Goal: Task Accomplishment & Management: Use online tool/utility

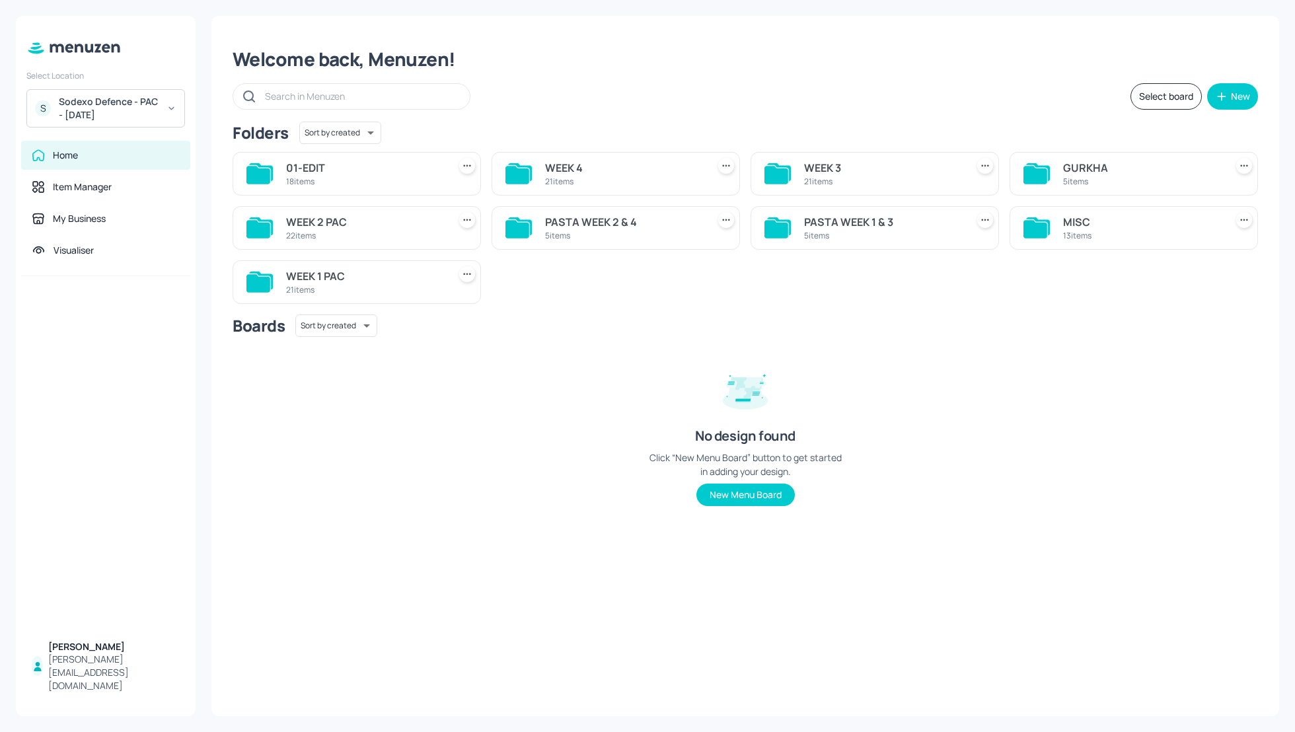
click at [677, 100] on div "Select board New" at bounding box center [746, 96] width 1026 height 26
click at [302, 272] on div "WEEK 1 PAC" at bounding box center [364, 276] width 157 height 16
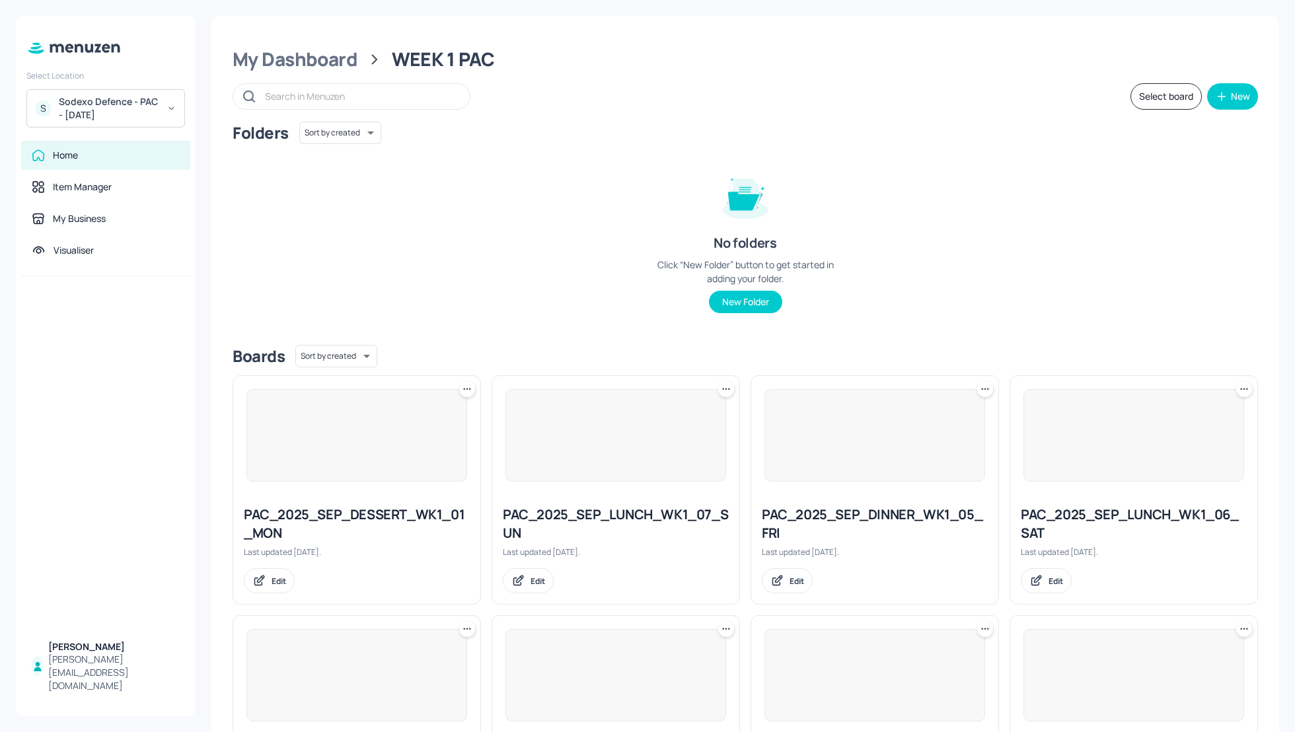
click at [568, 188] on div "Folders Sort by created id ​ No folders Click “New Folder” button to get starte…" at bounding box center [746, 228] width 1026 height 213
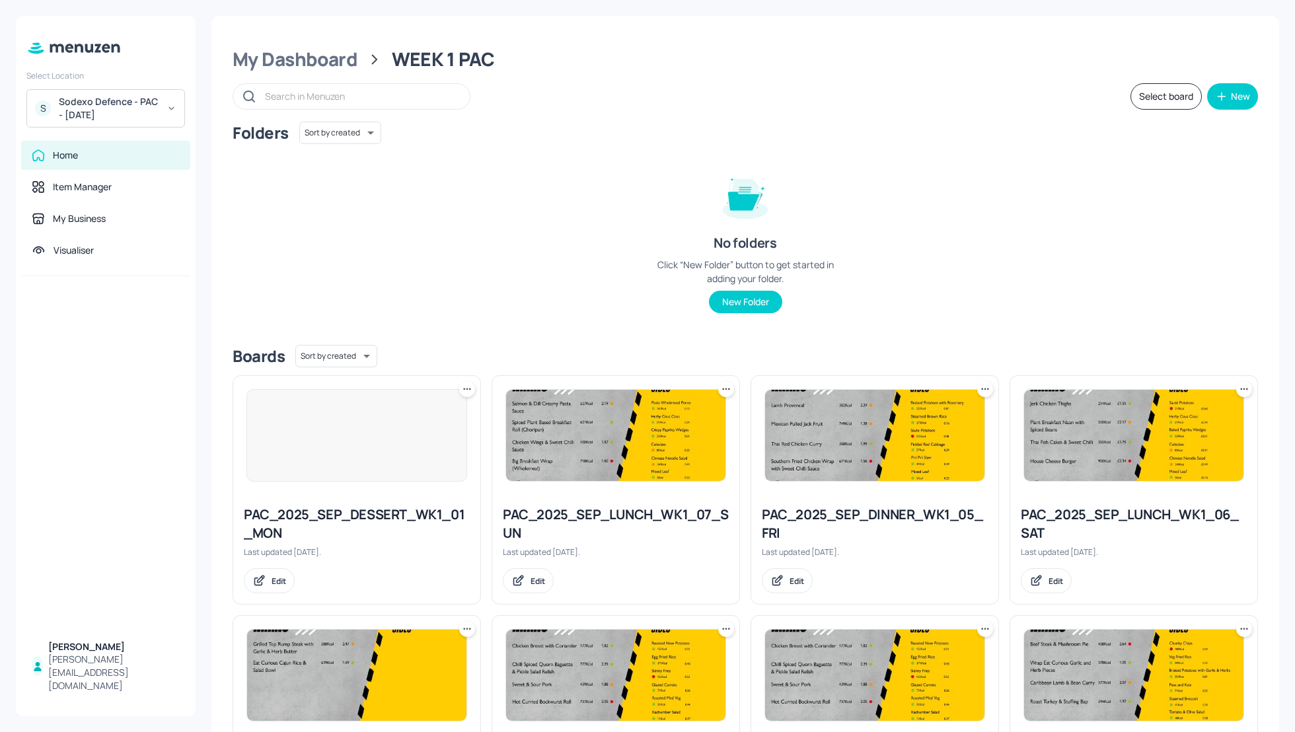
click at [1149, 108] on button "Select board" at bounding box center [1166, 96] width 71 height 26
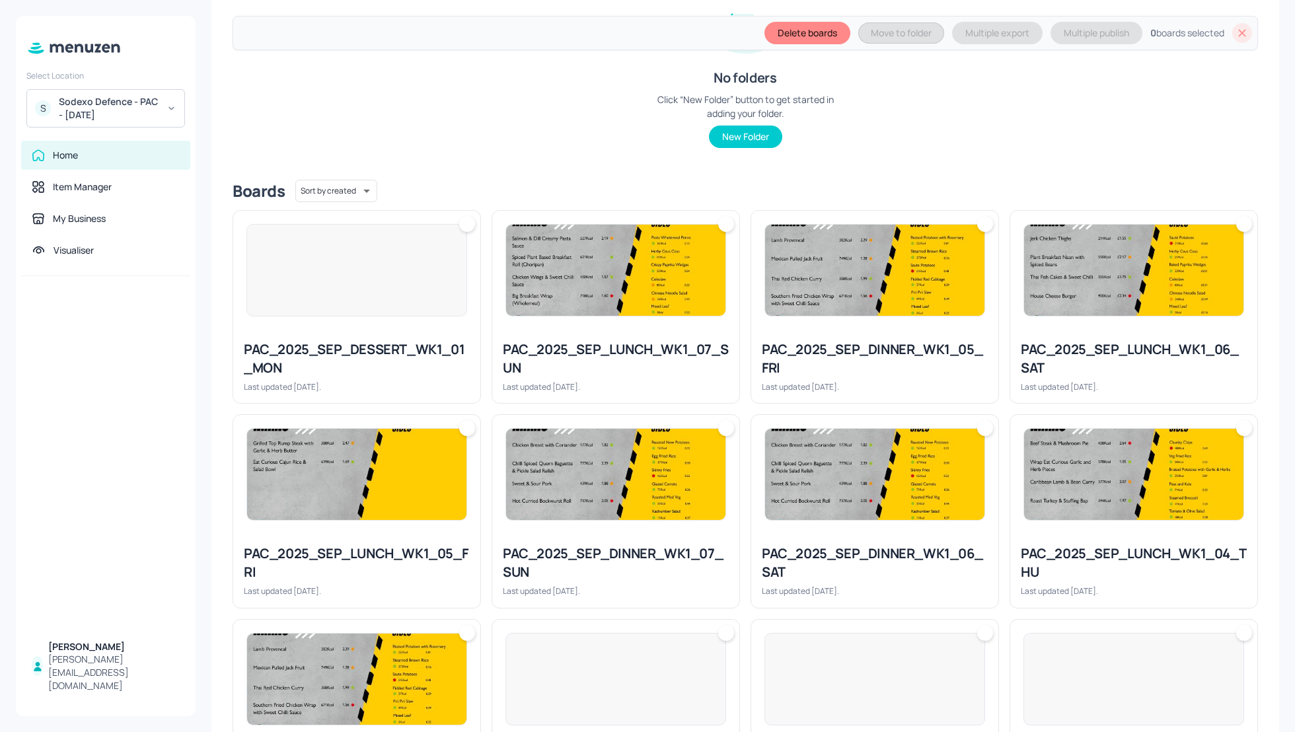
click at [358, 338] on div "PAC_2025_SEP_DESSERT_WK1_01_MON Last updated [DATE]." at bounding box center [356, 366] width 247 height 73
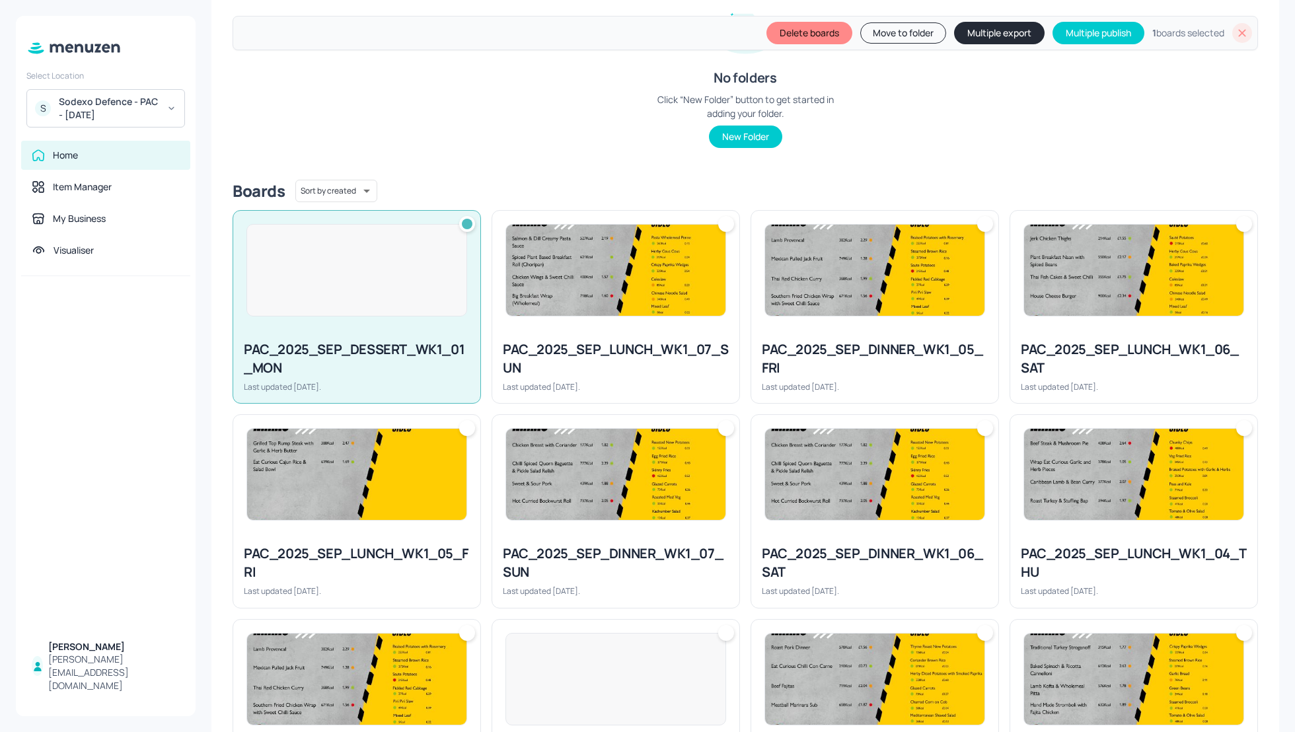
click at [605, 343] on div "PAC_2025_SEP_LUNCH_WK1_07_SUN" at bounding box center [616, 358] width 226 height 37
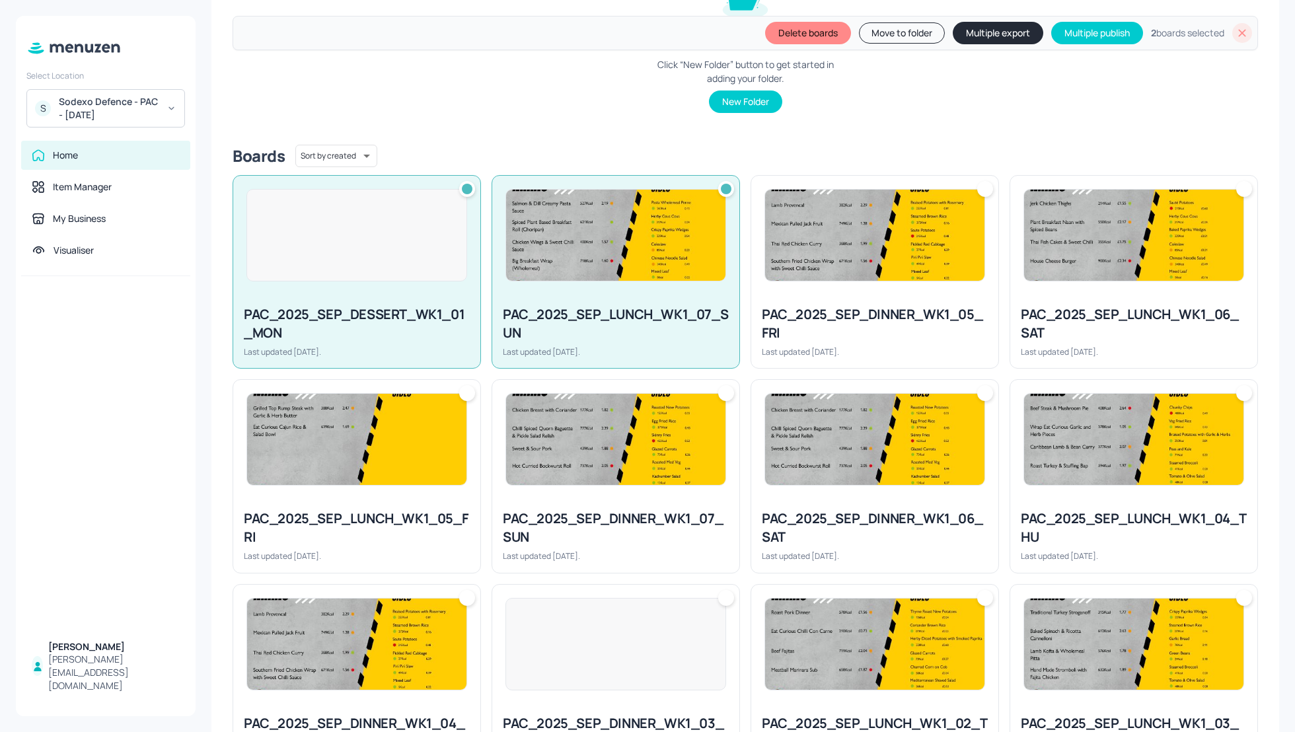
click at [847, 330] on div "PAC_2025_SEP_DINNER_WK1_05_FRI" at bounding box center [875, 323] width 226 height 37
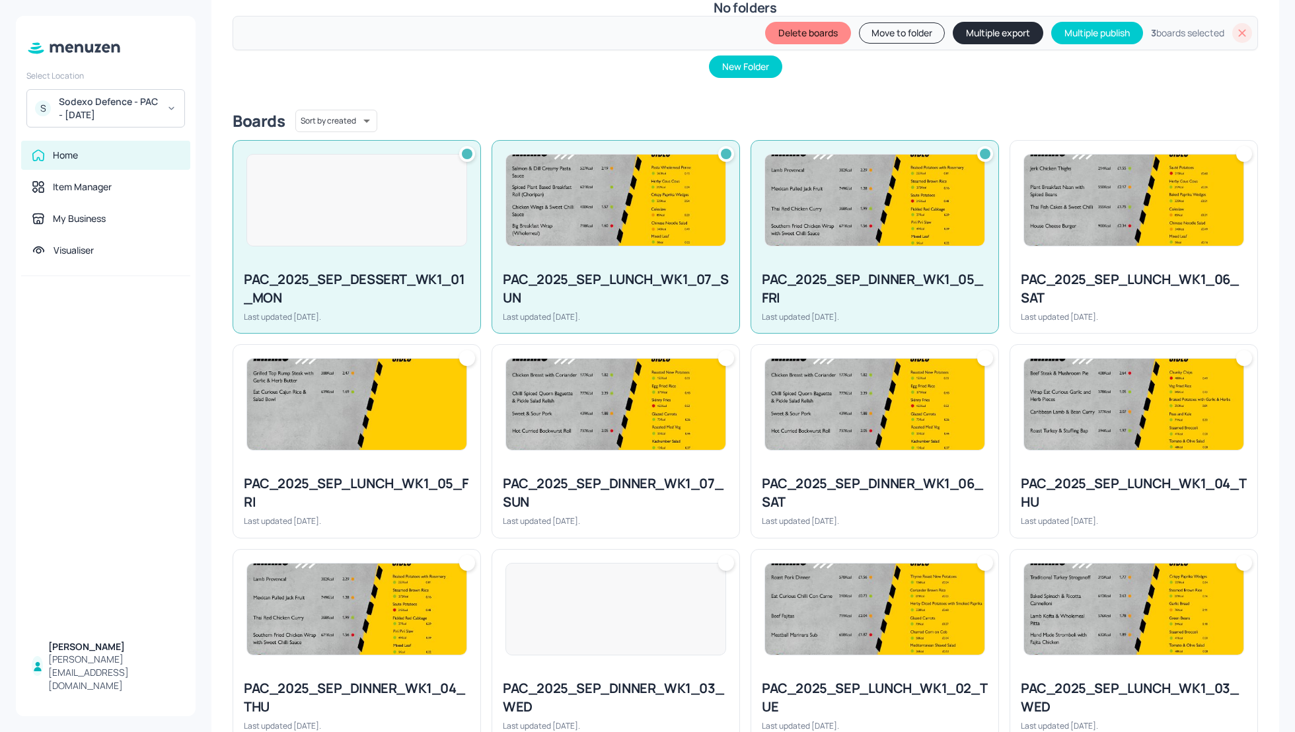
click at [1021, 311] on div "Last updated [DATE]." at bounding box center [1134, 316] width 226 height 11
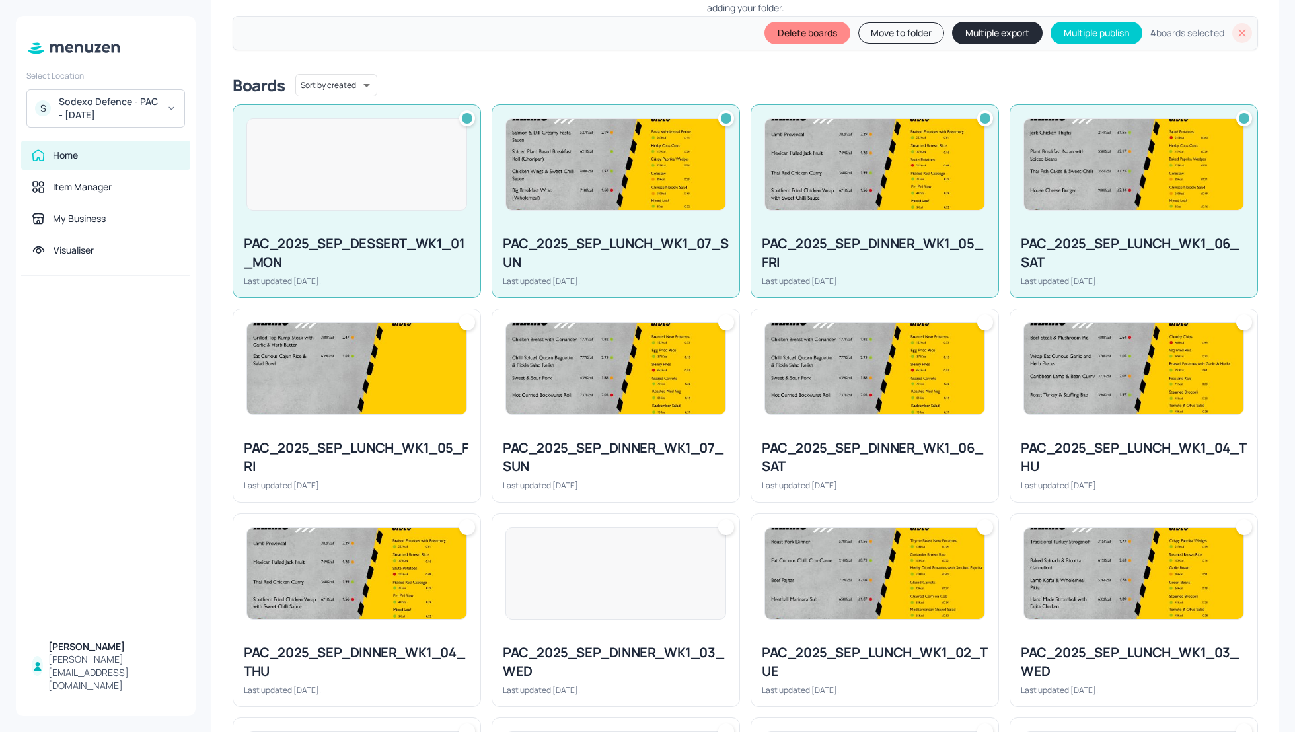
click at [1068, 369] on img at bounding box center [1133, 368] width 219 height 91
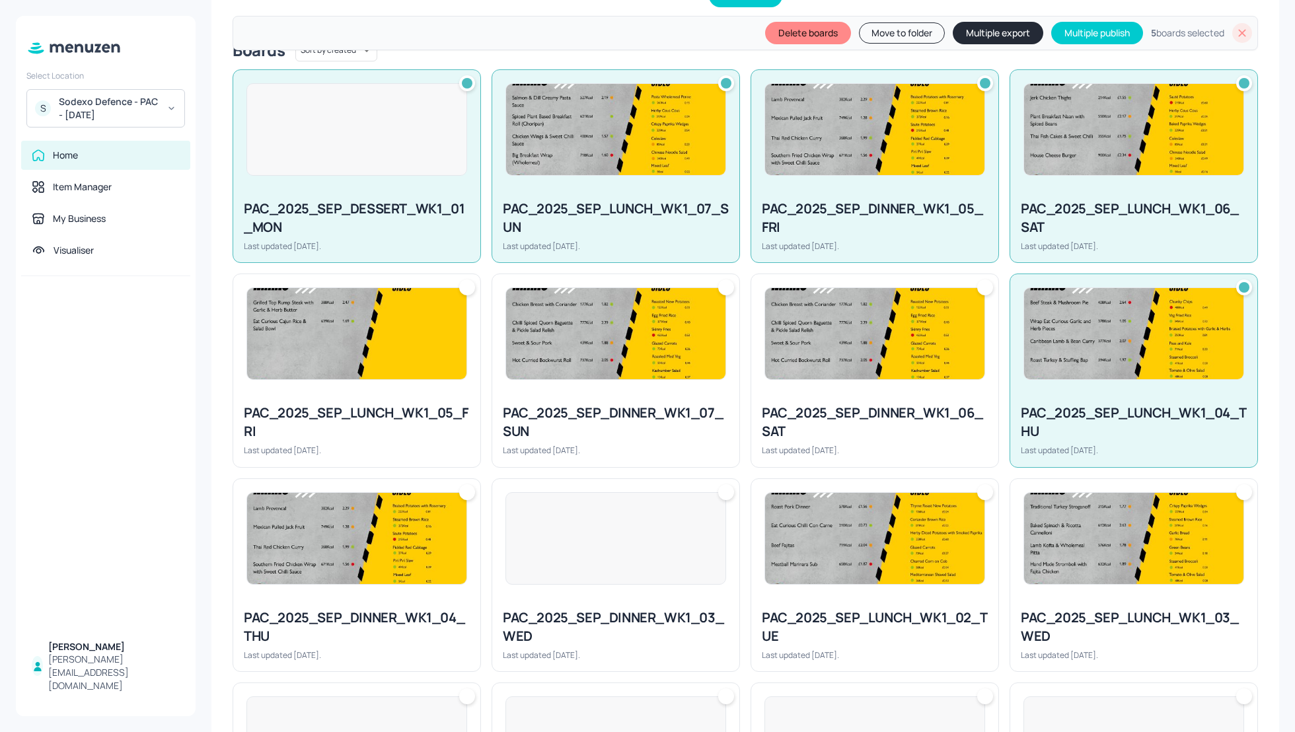
click at [875, 367] on img at bounding box center [874, 333] width 219 height 91
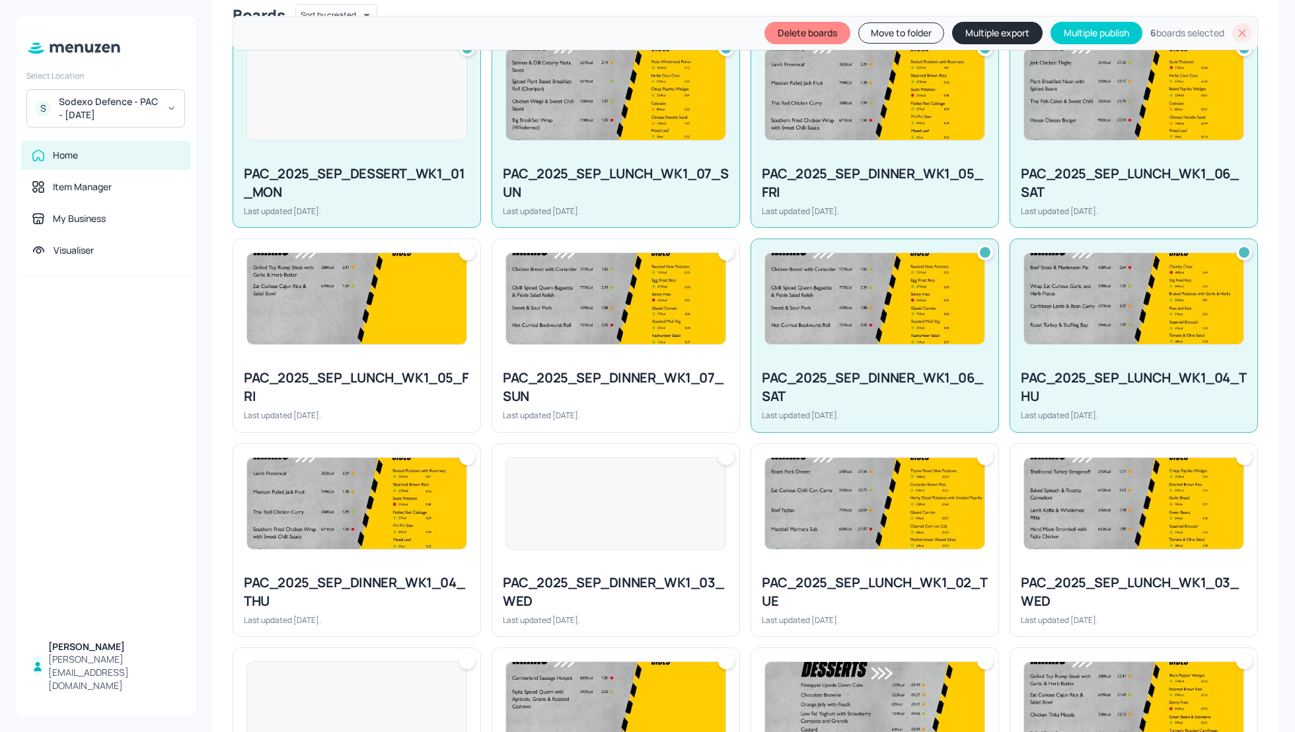
click at [615, 323] on img at bounding box center [615, 298] width 219 height 91
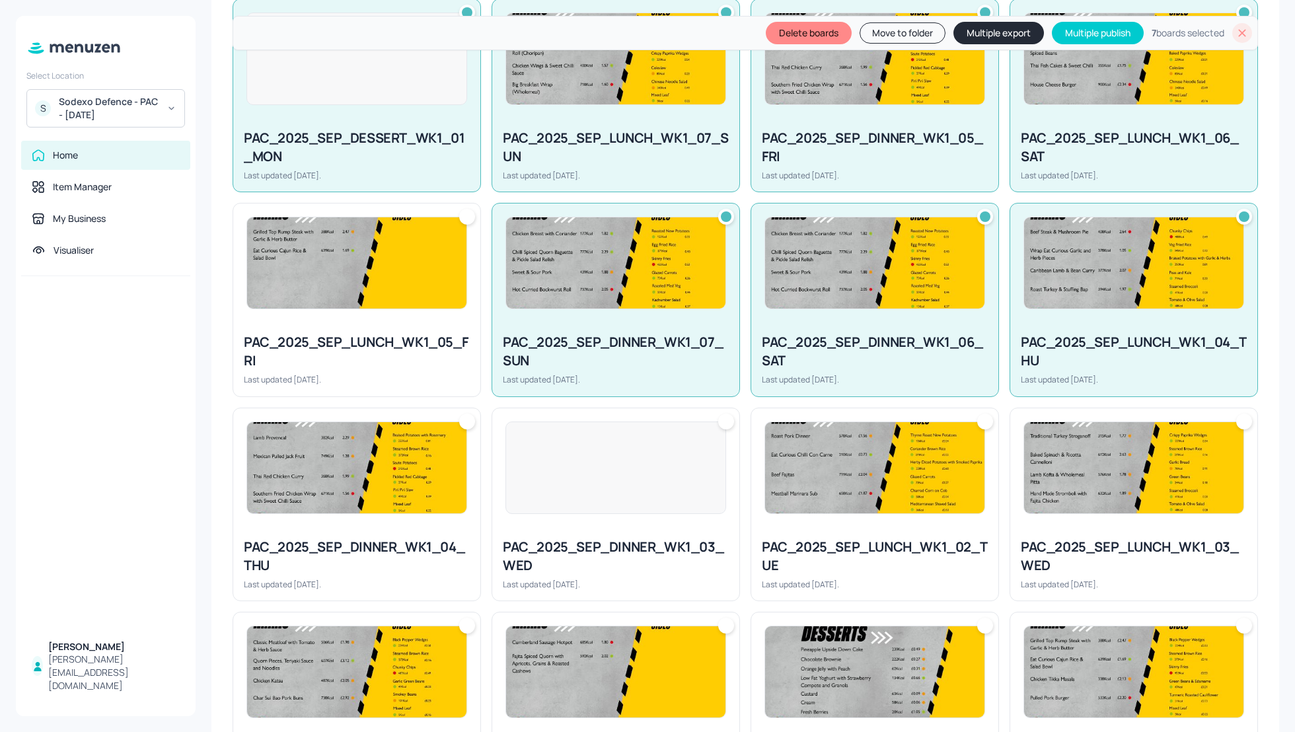
click at [381, 315] on div "PAC_2025_SEP_LUNCH_WK1_05_FRI Last updated [DATE]." at bounding box center [357, 300] width 248 height 194
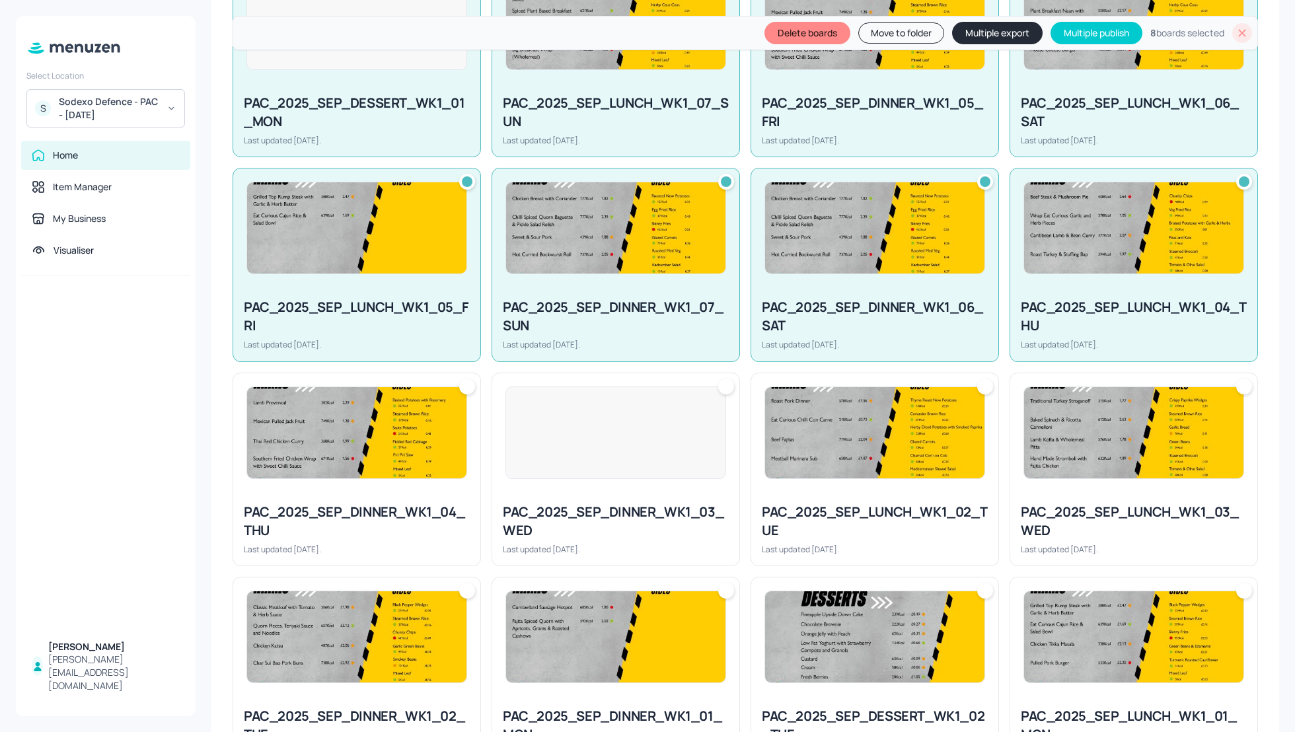
click at [365, 498] on div "PAC_2025_SEP_DINNER_WK1_04_THU Last updated [DATE]." at bounding box center [356, 528] width 247 height 73
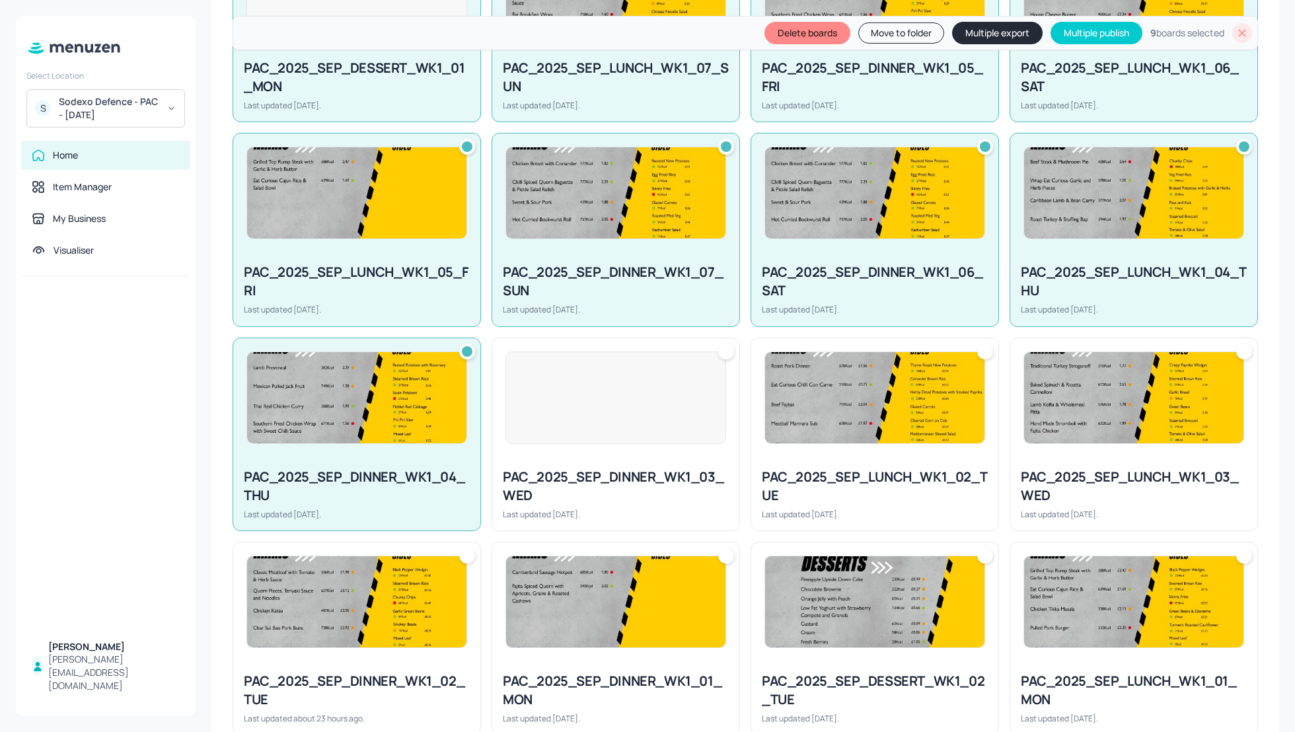
click at [607, 435] on div at bounding box center [615, 397] width 247 height 119
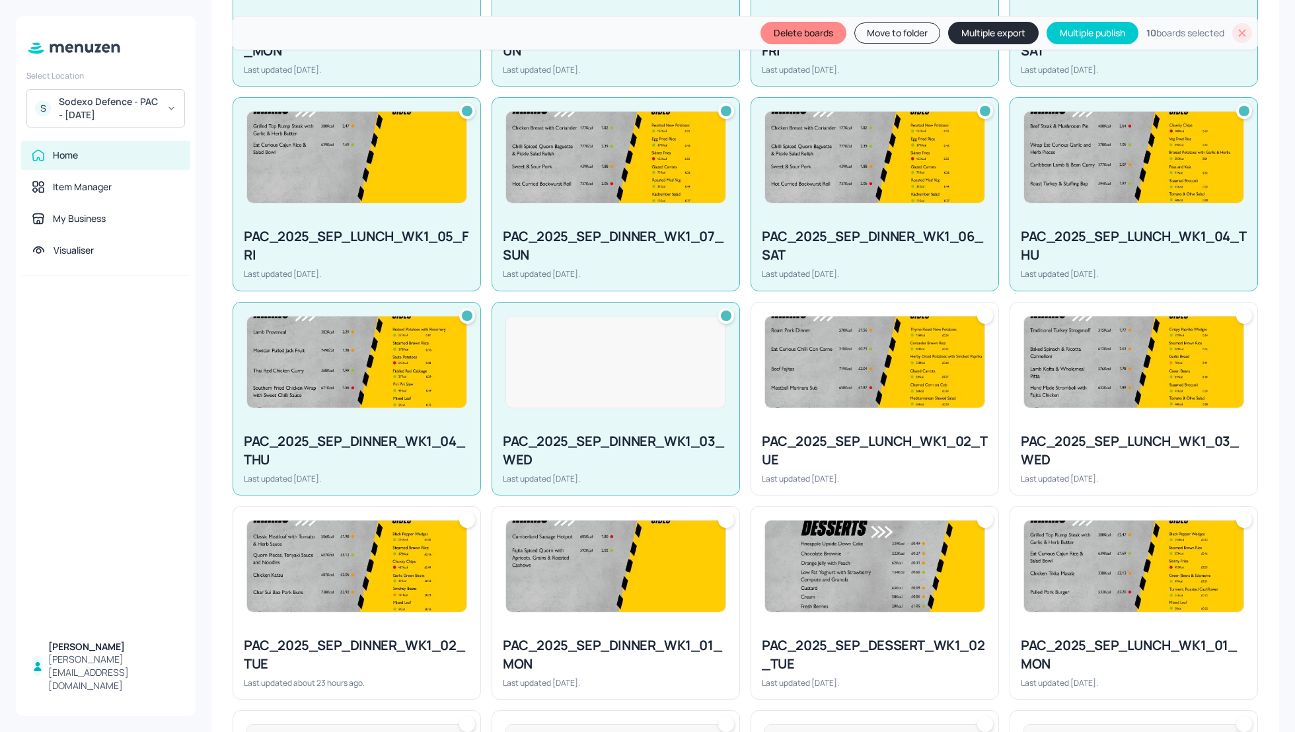
click at [909, 386] on img at bounding box center [874, 362] width 219 height 91
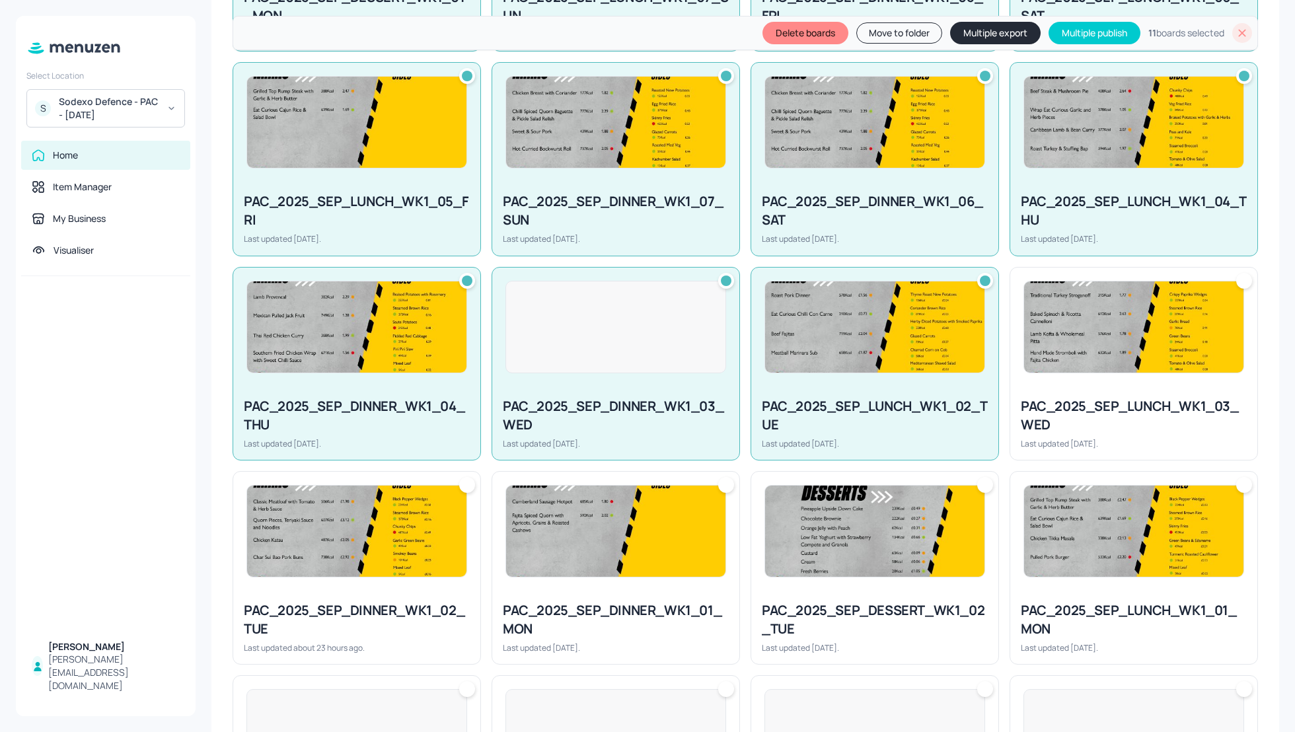
click at [1072, 408] on div "PAC_2025_SEP_LUNCH_WK1_03_WED" at bounding box center [1134, 415] width 226 height 37
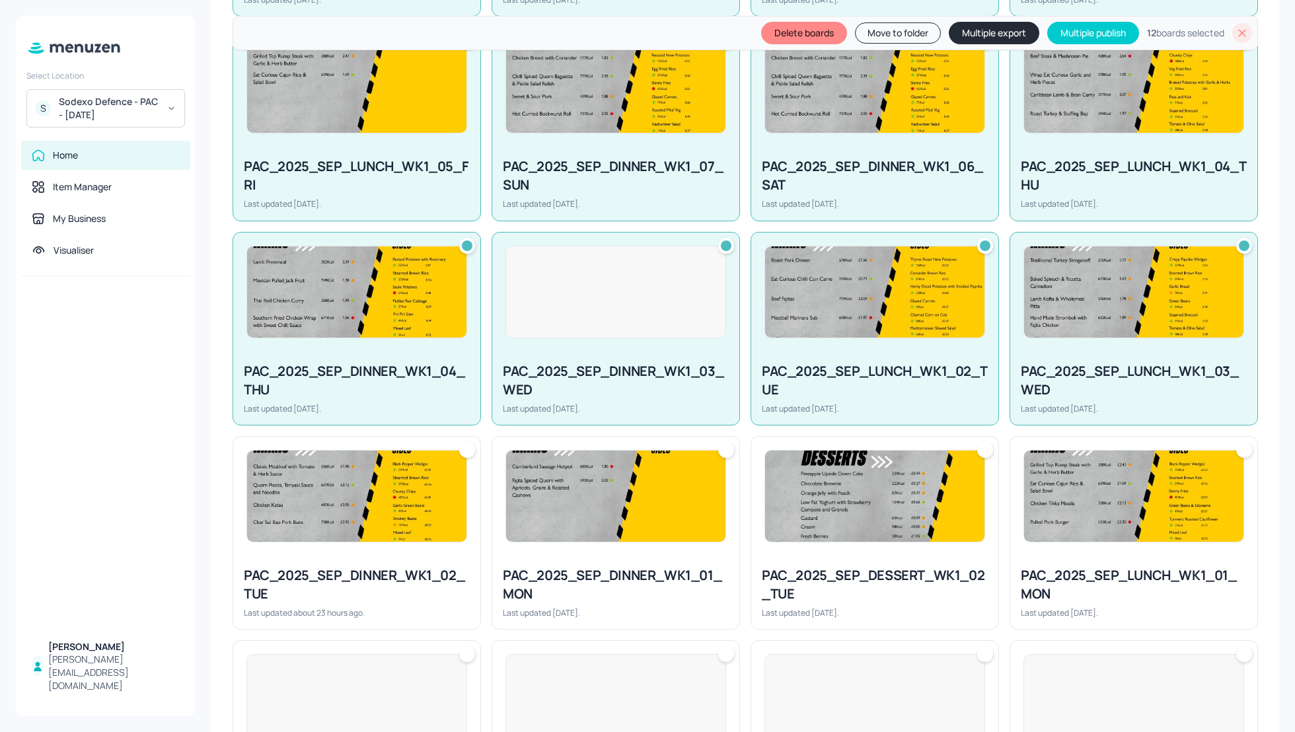
click at [1075, 511] on img at bounding box center [1133, 496] width 219 height 91
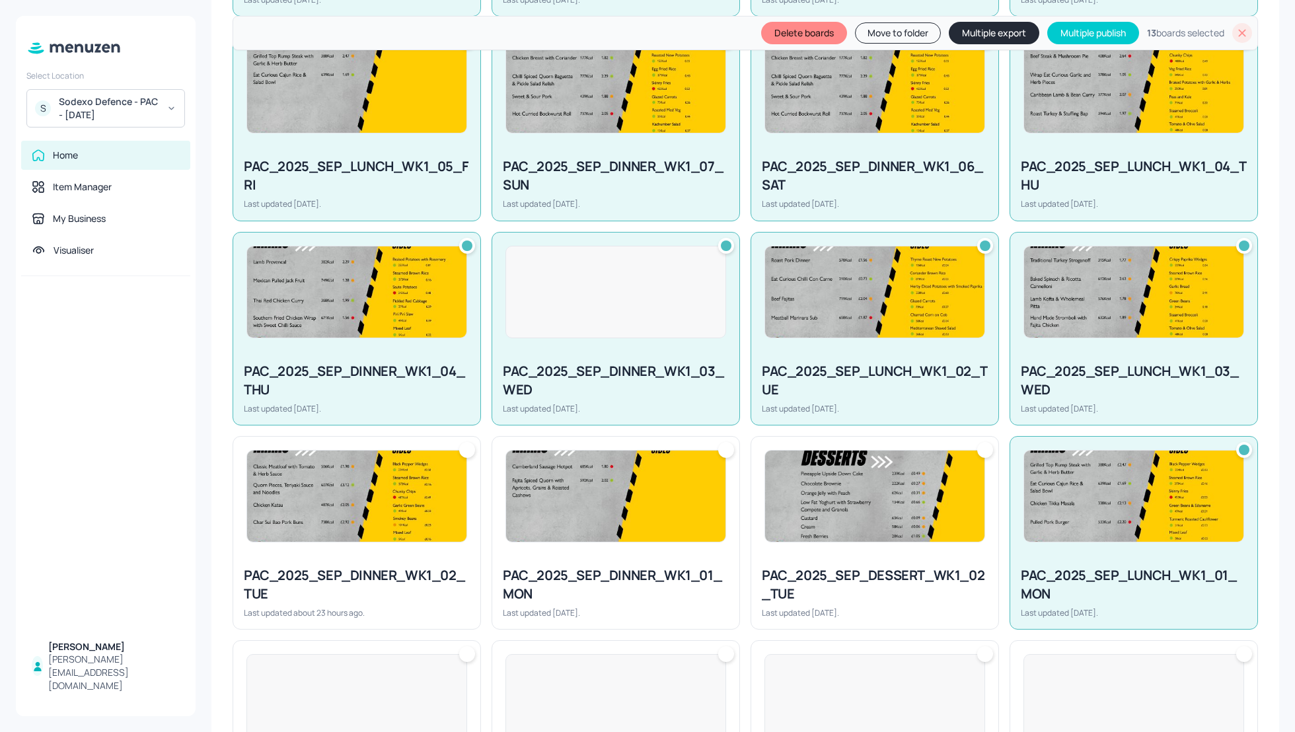
scroll to position [634, 0]
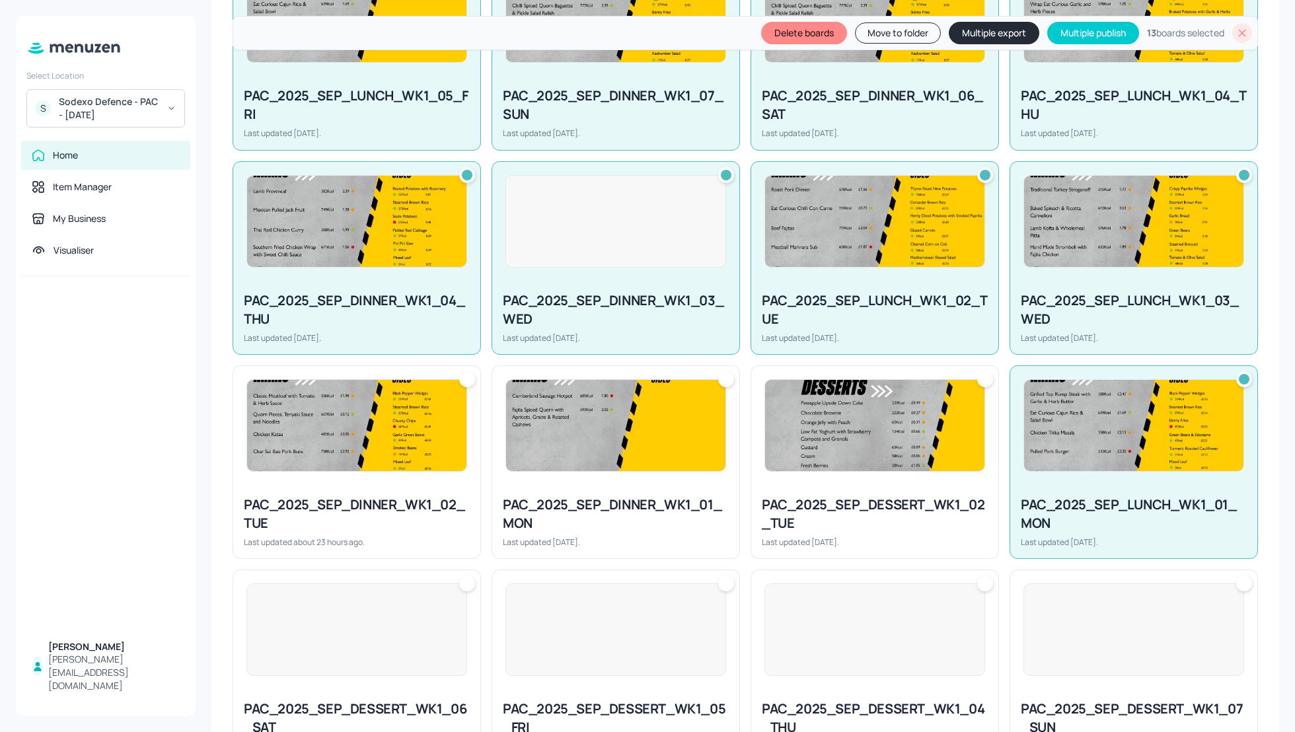
click at [630, 492] on div "PAC_2025_SEP_DINNER_WK1_01_MON Last updated [DATE]." at bounding box center [615, 521] width 247 height 73
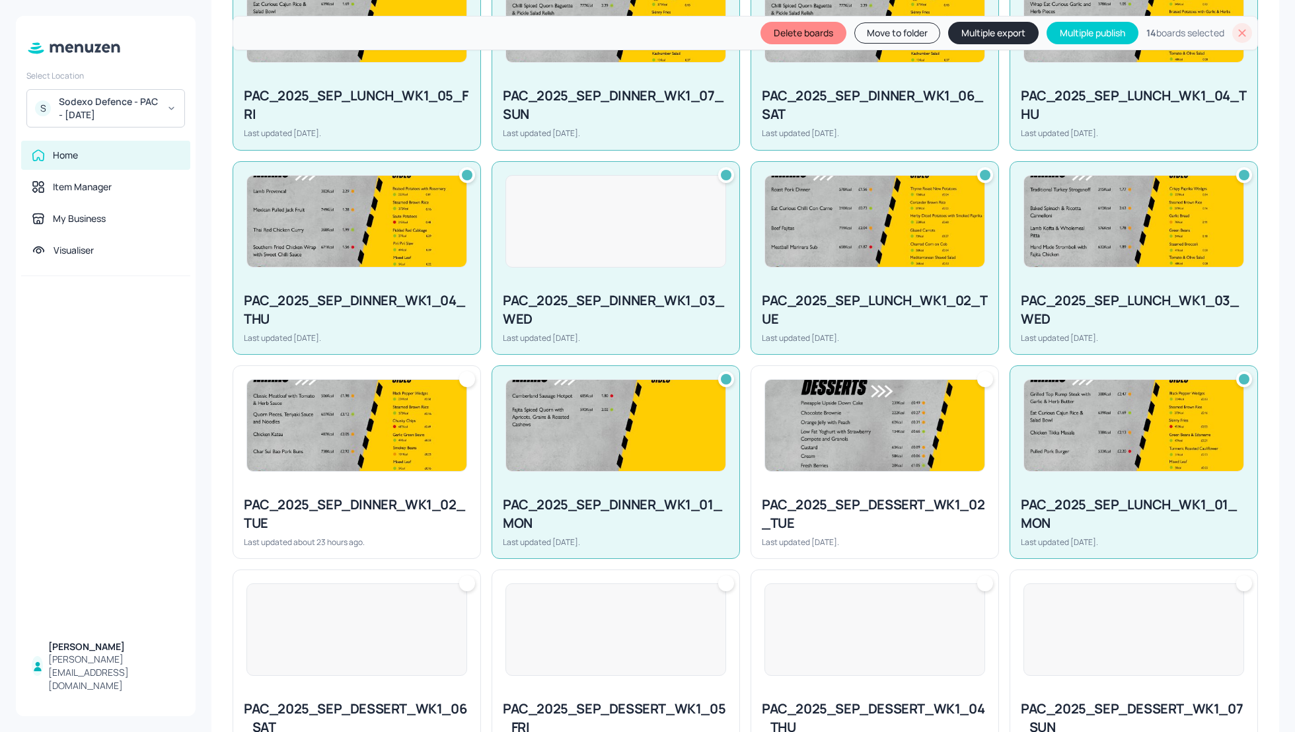
click at [821, 497] on div "PAC_2025_SEP_DESSERT_WK1_02_TUE" at bounding box center [875, 514] width 226 height 37
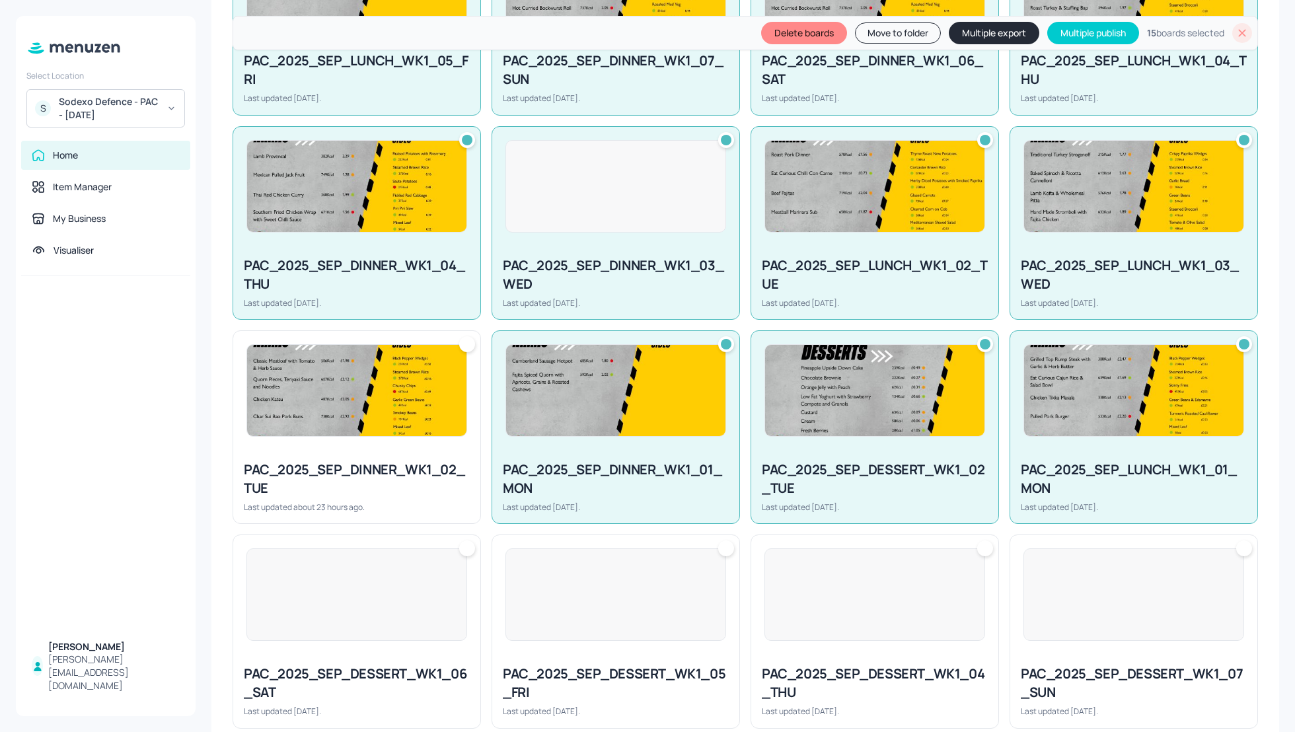
click at [170, 435] on div at bounding box center [106, 454] width 180 height 356
click at [297, 435] on div at bounding box center [356, 390] width 247 height 119
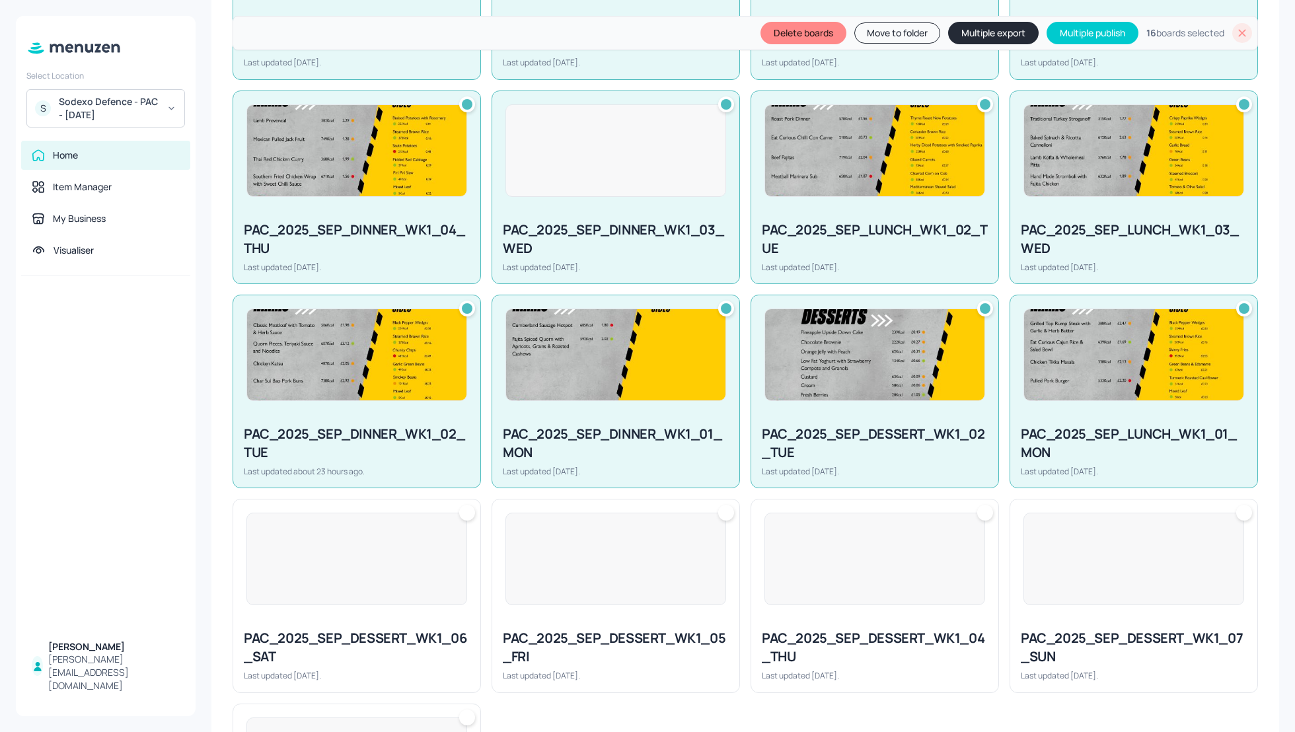
click at [348, 549] on div at bounding box center [356, 559] width 221 height 93
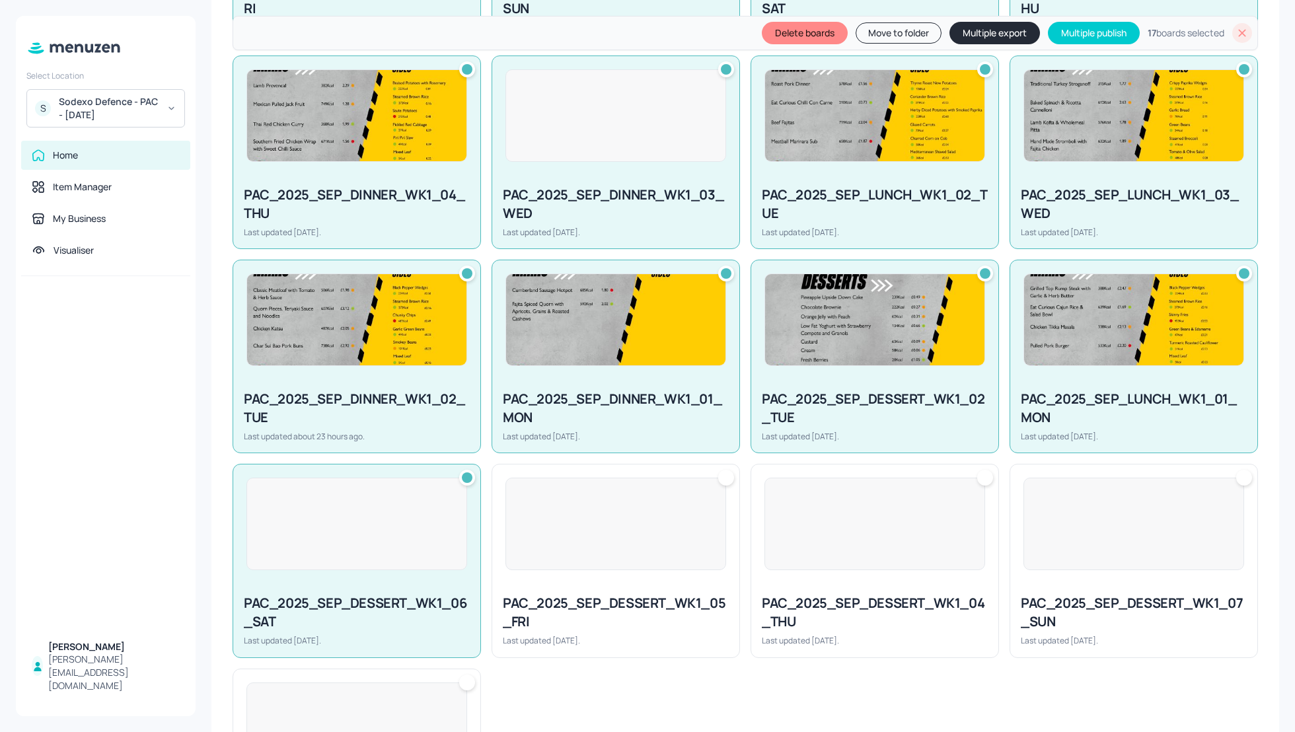
click at [622, 547] on div at bounding box center [616, 524] width 221 height 93
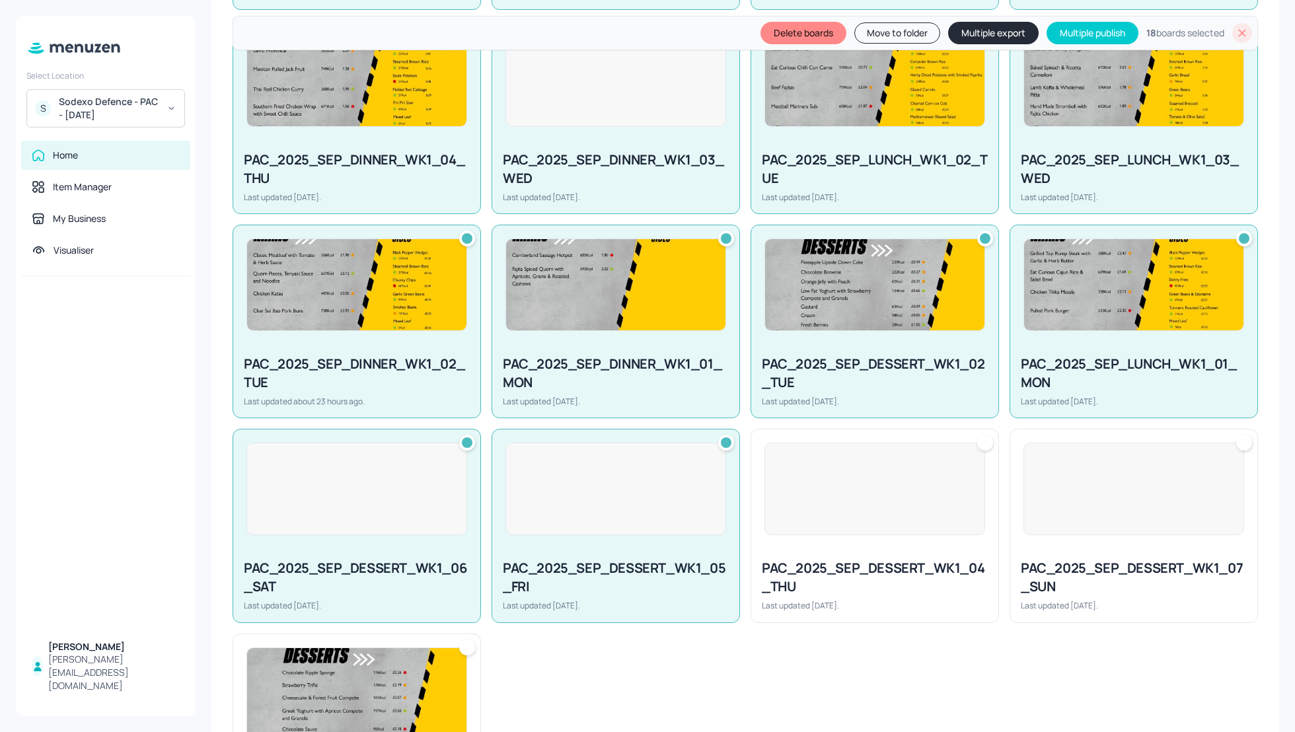
click at [944, 532] on div at bounding box center [874, 489] width 247 height 119
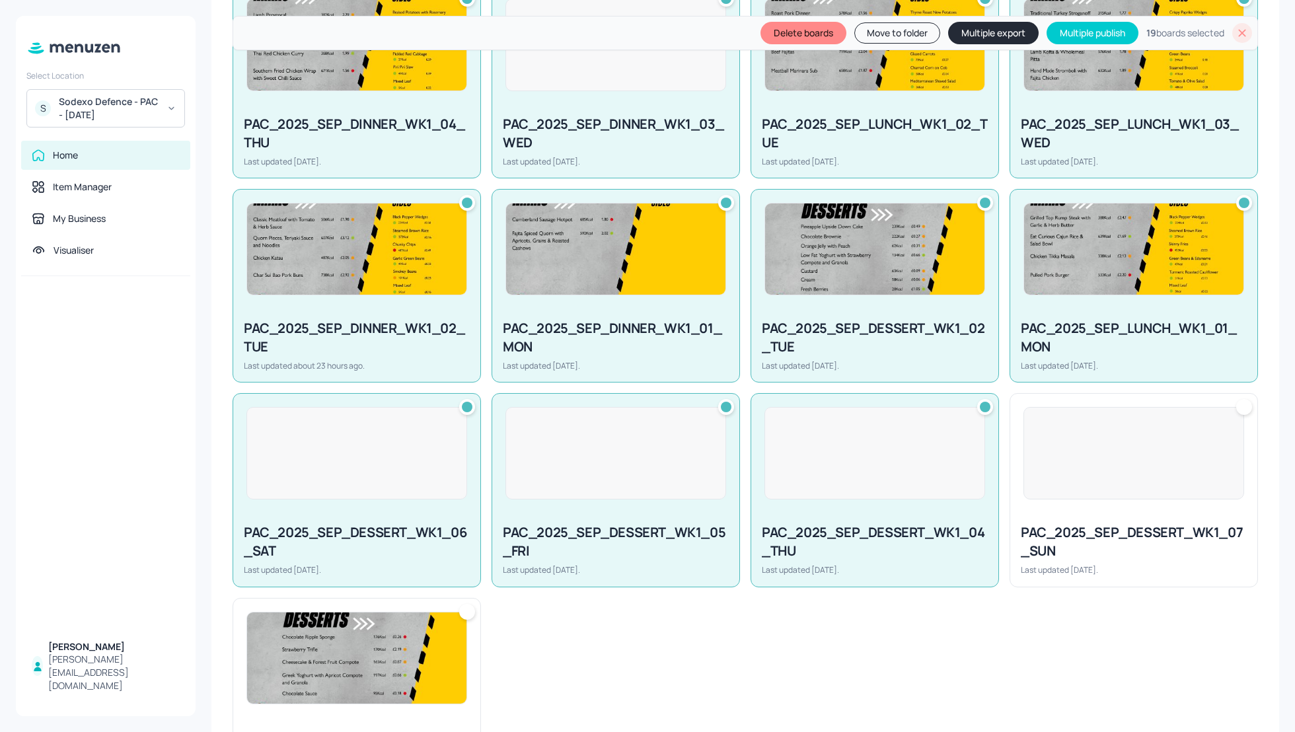
click at [1120, 514] on div "PAC_2025_SEP_DESSERT_WK1_07_SUN Last updated [DATE]." at bounding box center [1133, 549] width 247 height 73
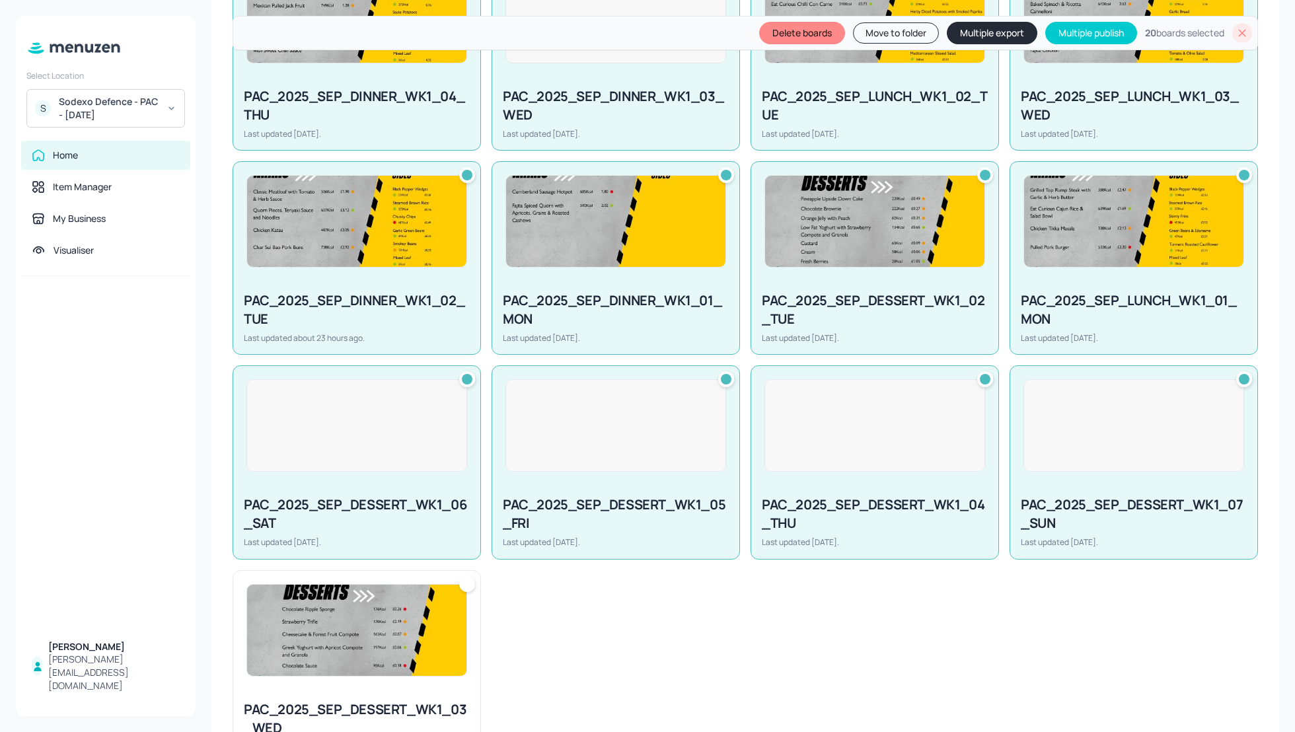
scroll to position [881, 0]
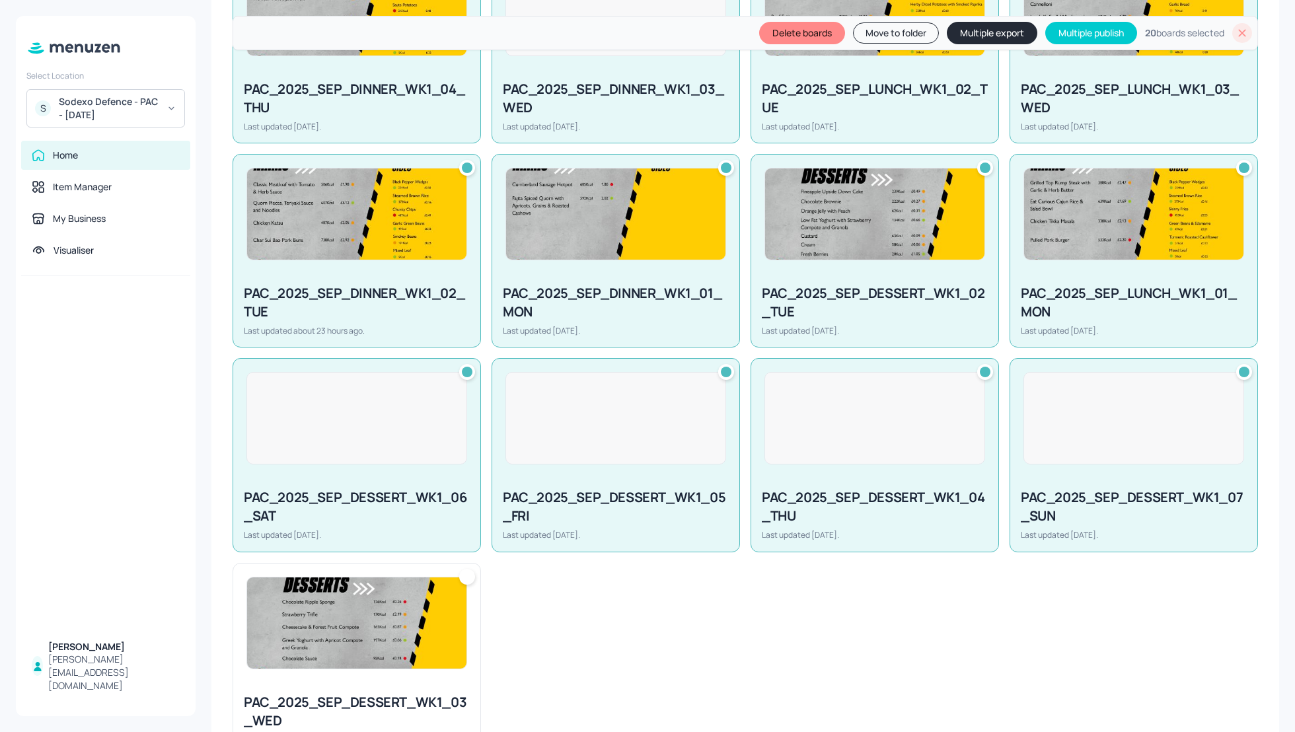
click at [463, 632] on img at bounding box center [356, 623] width 219 height 91
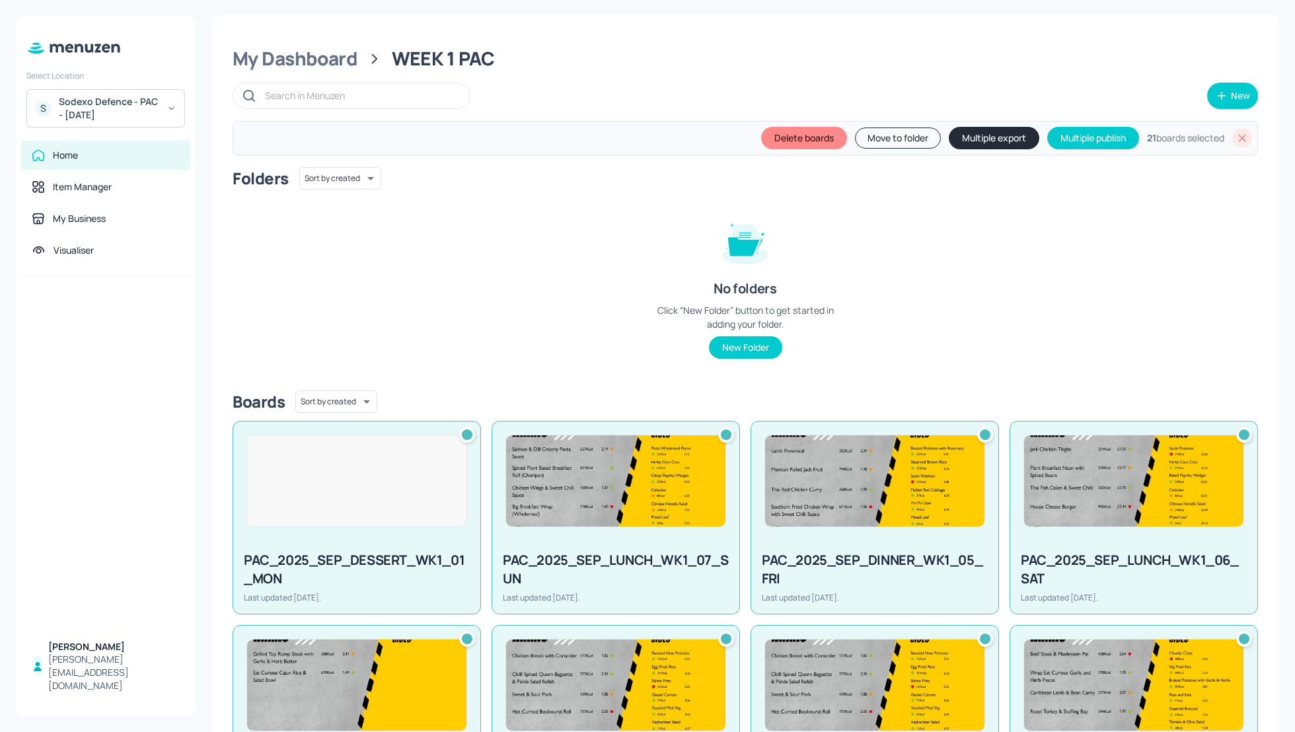
scroll to position [0, 0]
click at [271, 63] on div "My Dashboard" at bounding box center [295, 60] width 125 height 24
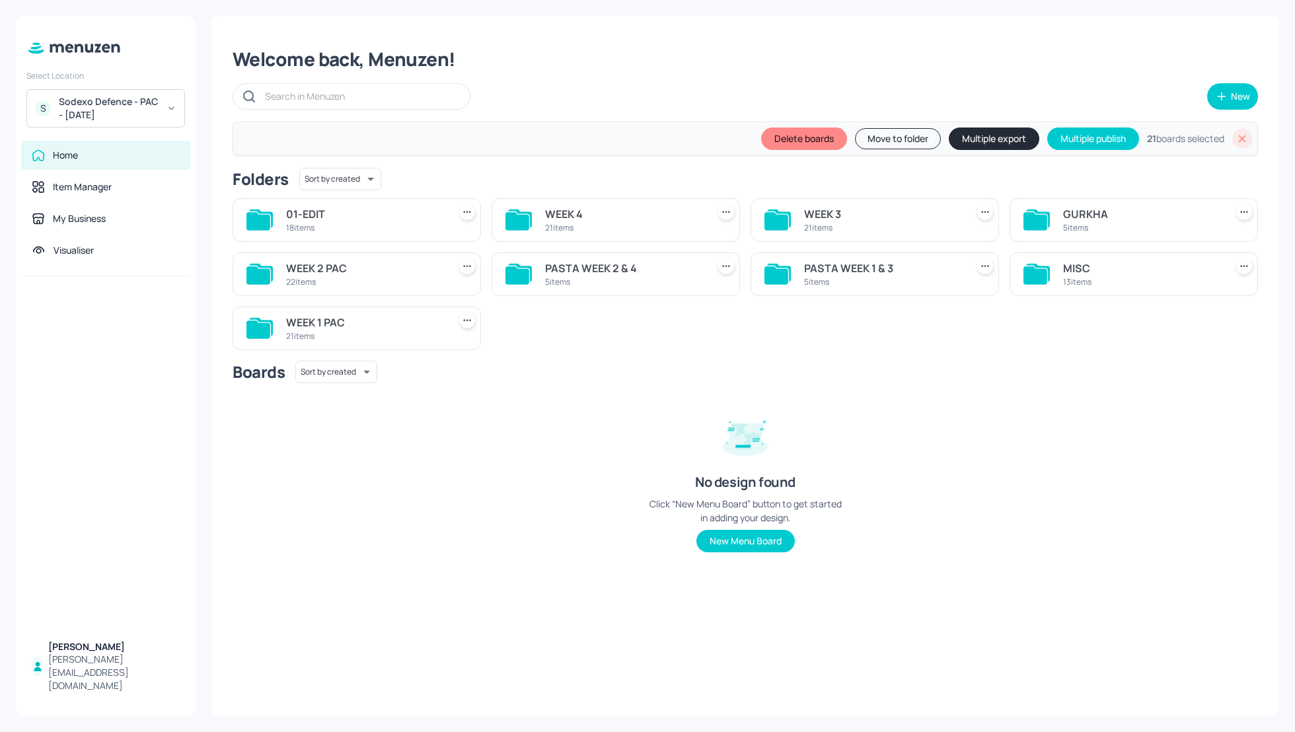
click at [874, 273] on div "PASTA WEEK 1 & 3" at bounding box center [882, 268] width 157 height 16
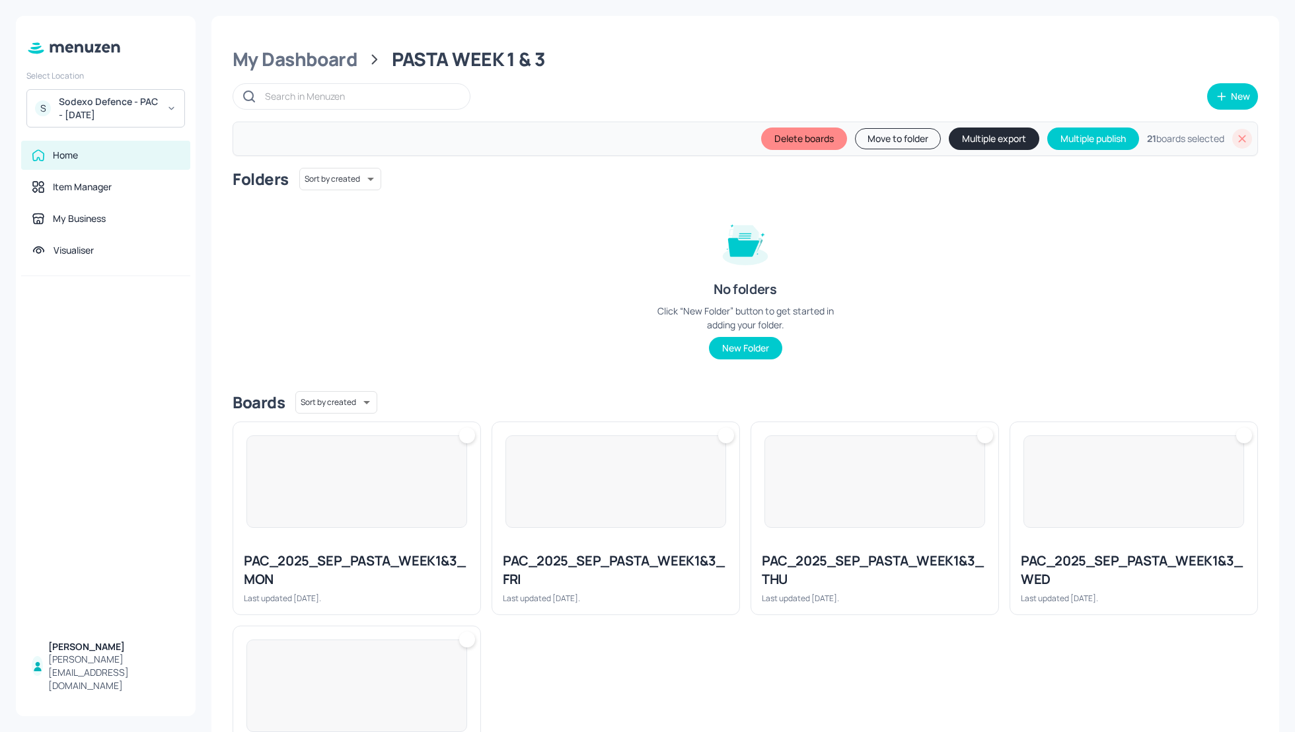
click at [513, 311] on div "Folders Sort by created id ​ No folders Click “New Folder” button to get starte…" at bounding box center [746, 274] width 1026 height 213
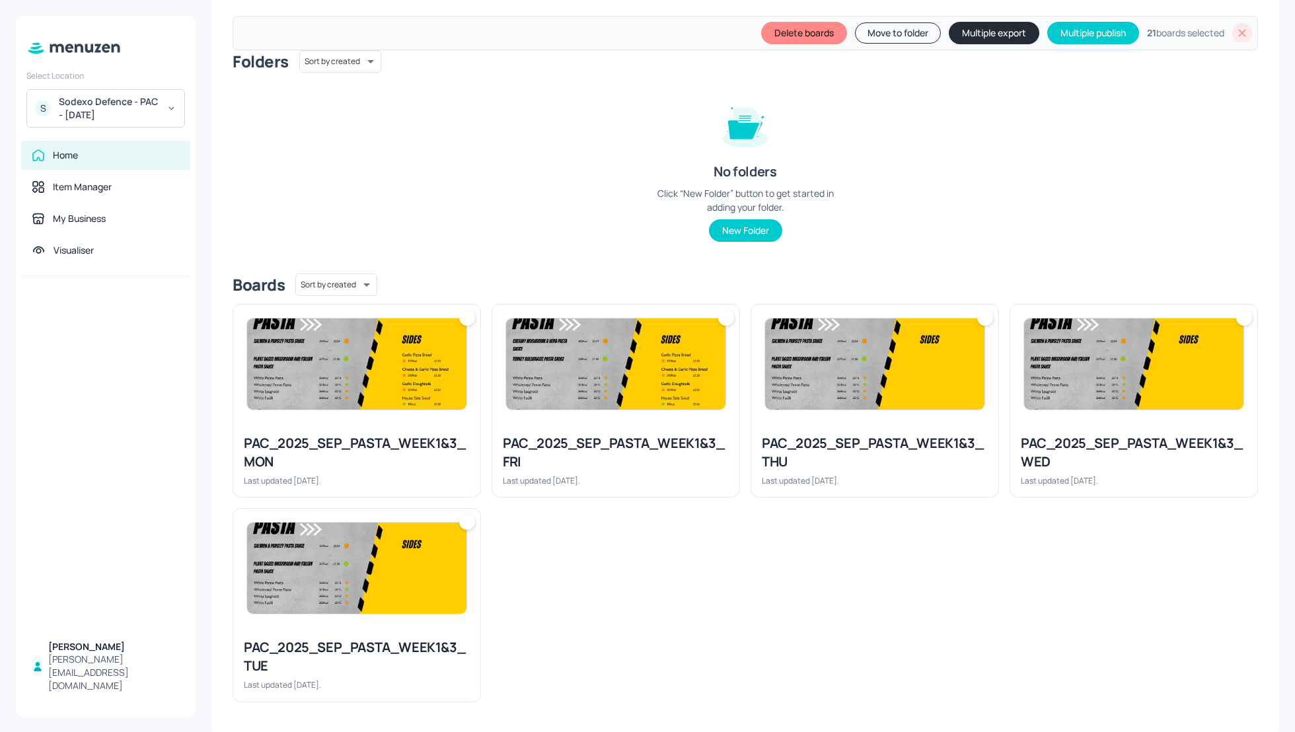
scroll to position [118, 0]
click at [385, 430] on div "PAC_2025_SEP_PASTA_WEEK1&3_MON Last updated [DATE]." at bounding box center [356, 460] width 247 height 73
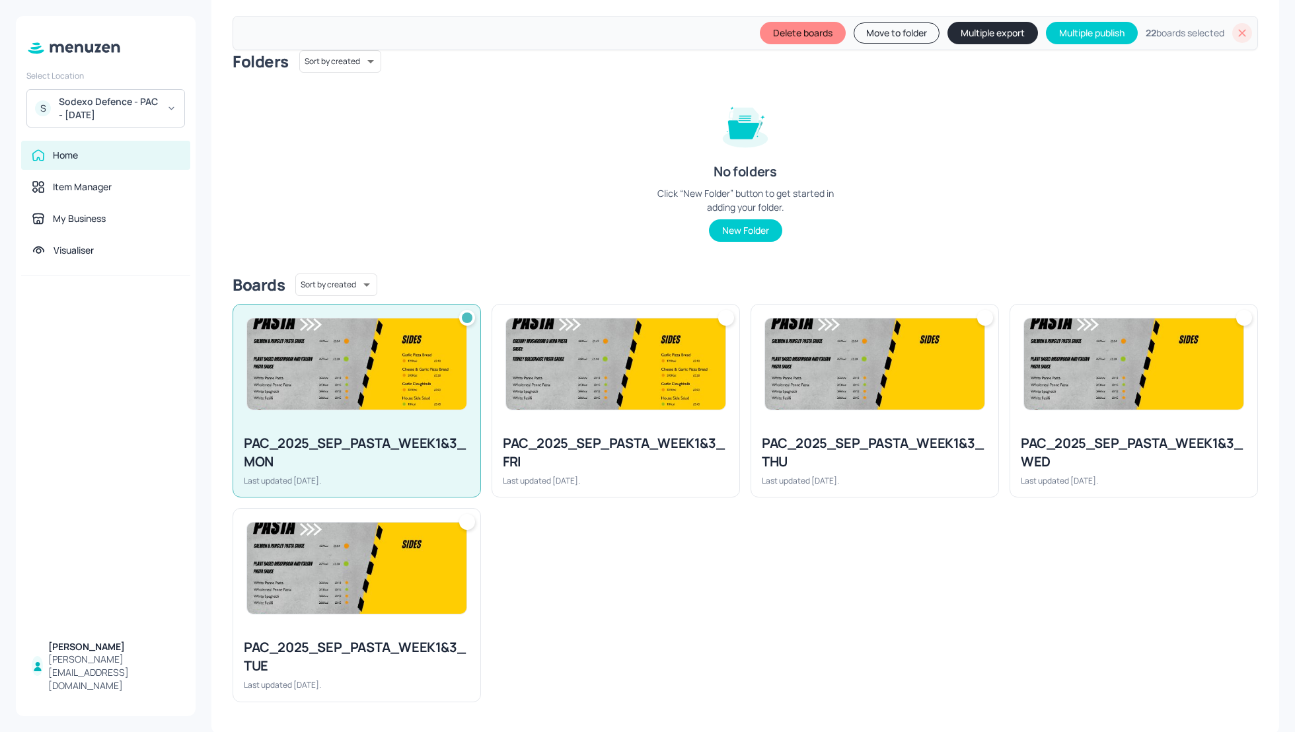
click at [568, 432] on div "PAC_2025_SEP_PASTA_WEEK1&3_FRI Last updated [DATE]." at bounding box center [615, 460] width 247 height 73
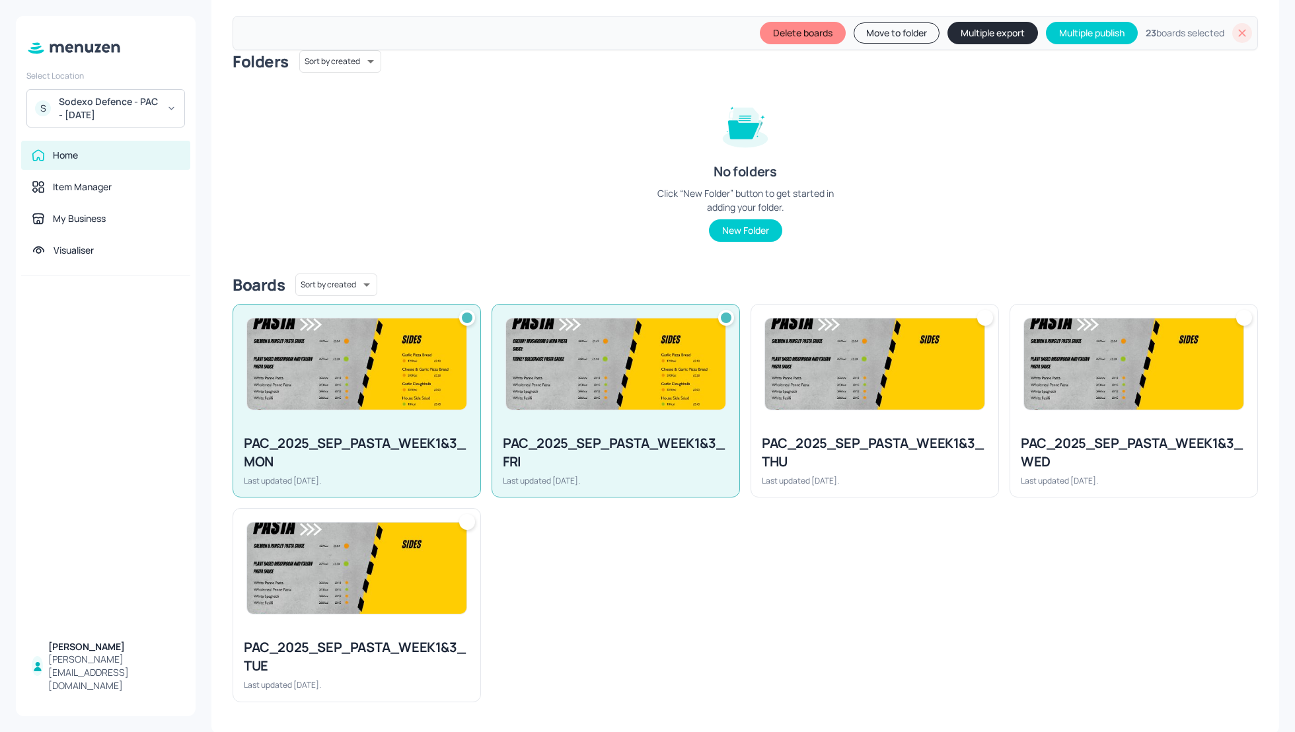
click at [876, 424] on div "PAC_2025_SEP_PASTA_WEEK1&3_THU Last updated [DATE]." at bounding box center [874, 460] width 247 height 73
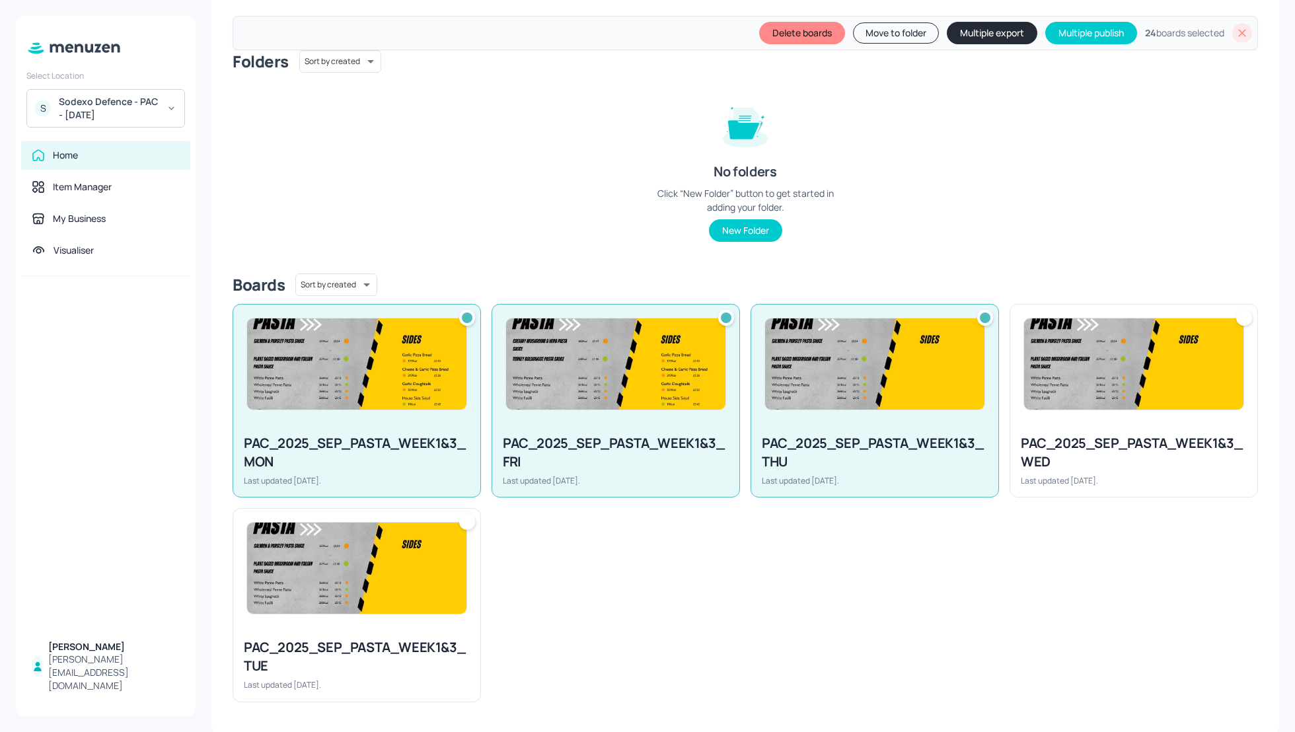
click at [1100, 426] on div "PAC_2025_SEP_PASTA_WEEK1&3_WED Last updated [DATE]." at bounding box center [1133, 460] width 247 height 73
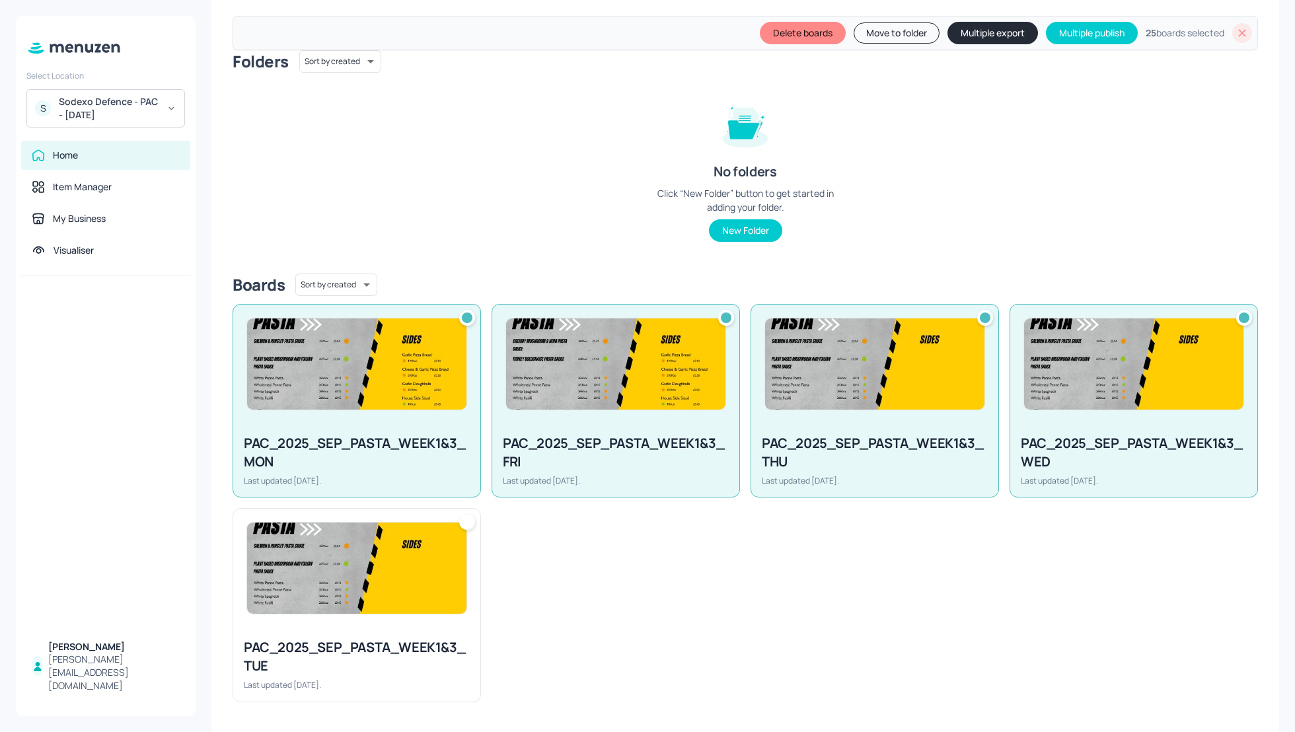
click at [410, 628] on div "PAC_2025_SEP_PASTA_WEEK1&3_TUE Last updated [DATE]." at bounding box center [356, 664] width 247 height 73
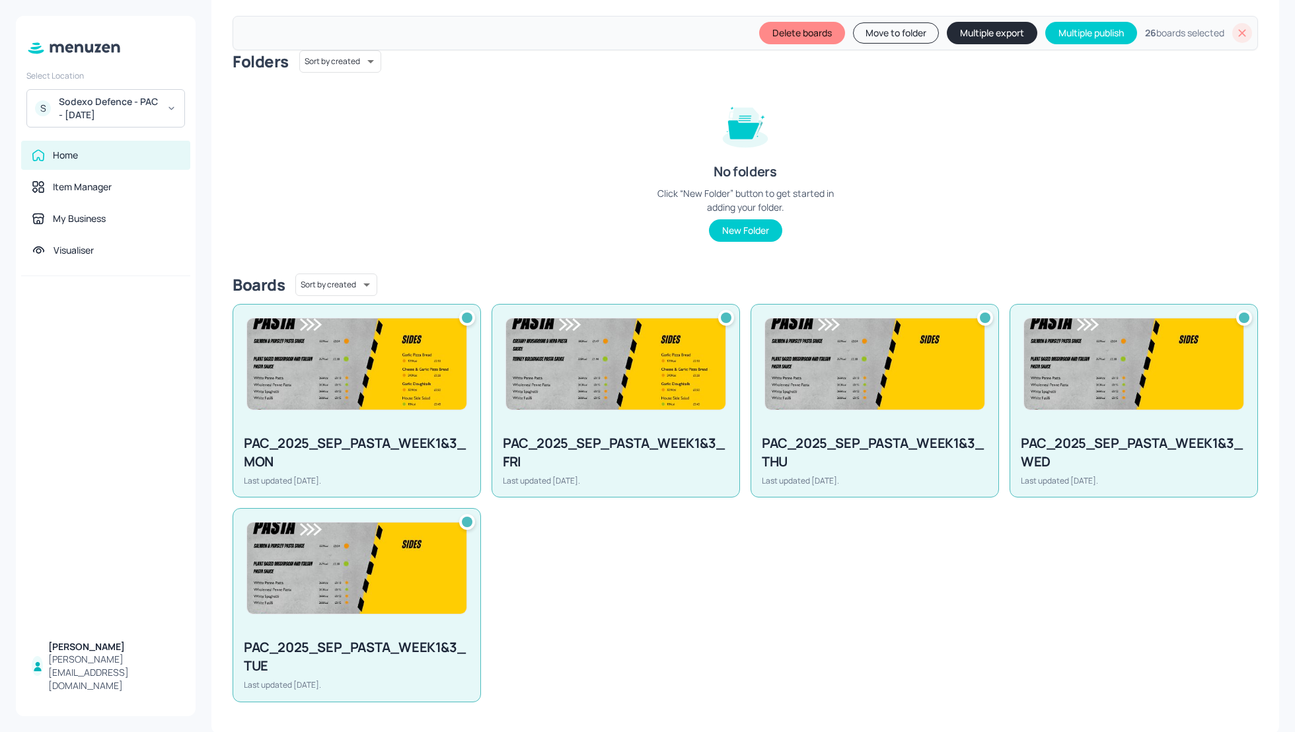
click at [659, 435] on div "PAC_2025_SEP_PASTA_WEEK1&3_FRI" at bounding box center [616, 452] width 226 height 37
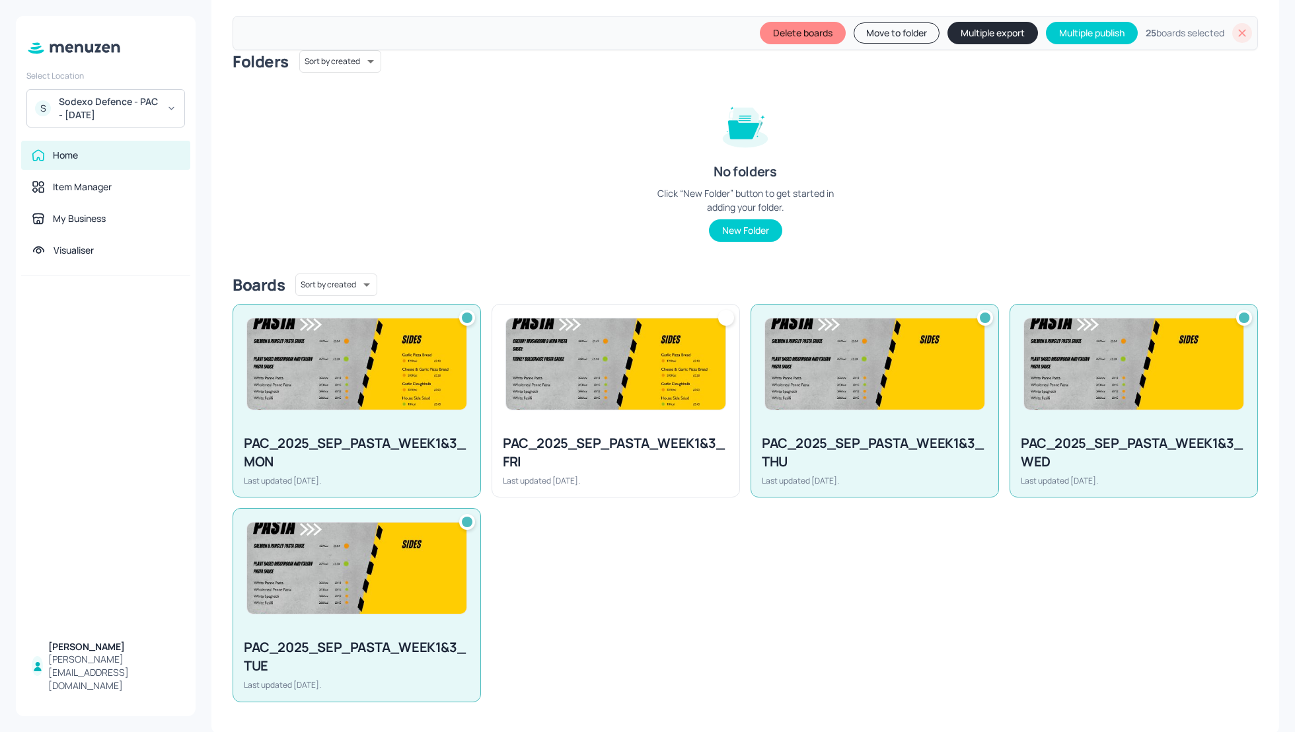
click at [517, 233] on div "Folders Sort by created id ​ No folders Click “New Folder” button to get starte…" at bounding box center [746, 156] width 1026 height 213
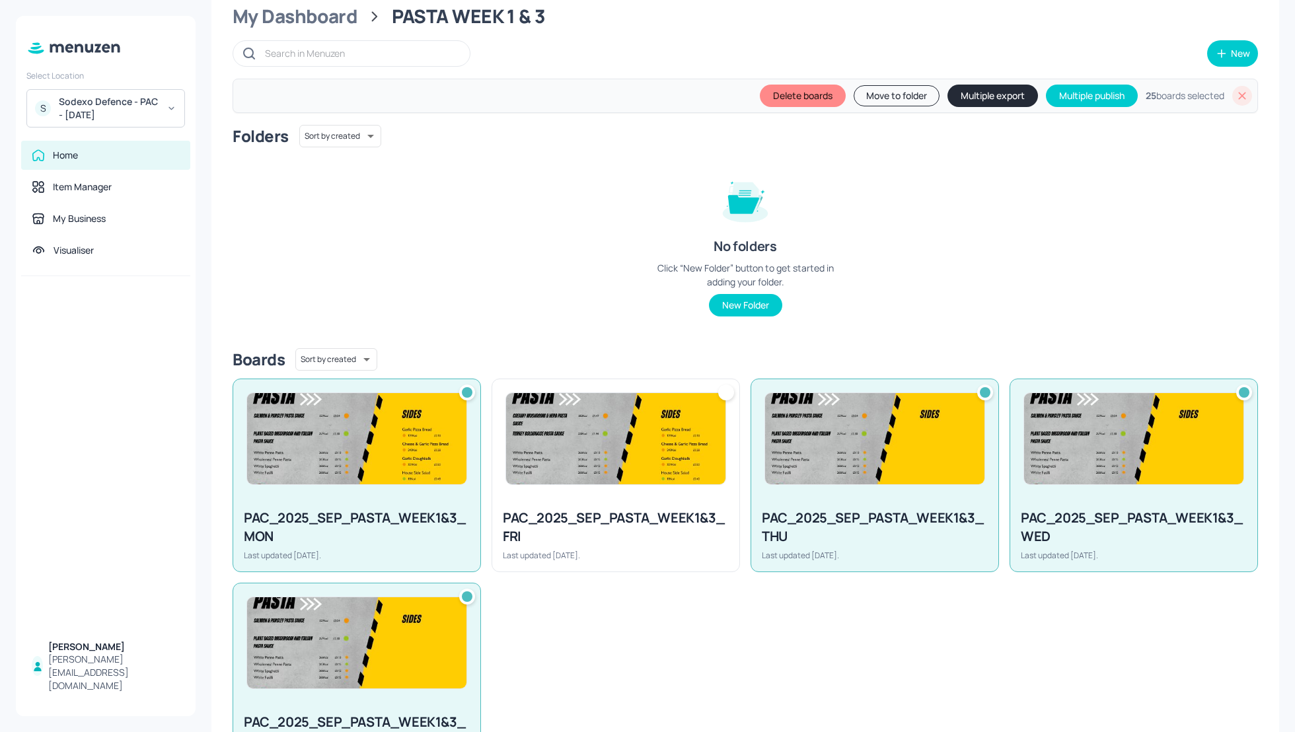
scroll to position [12, 0]
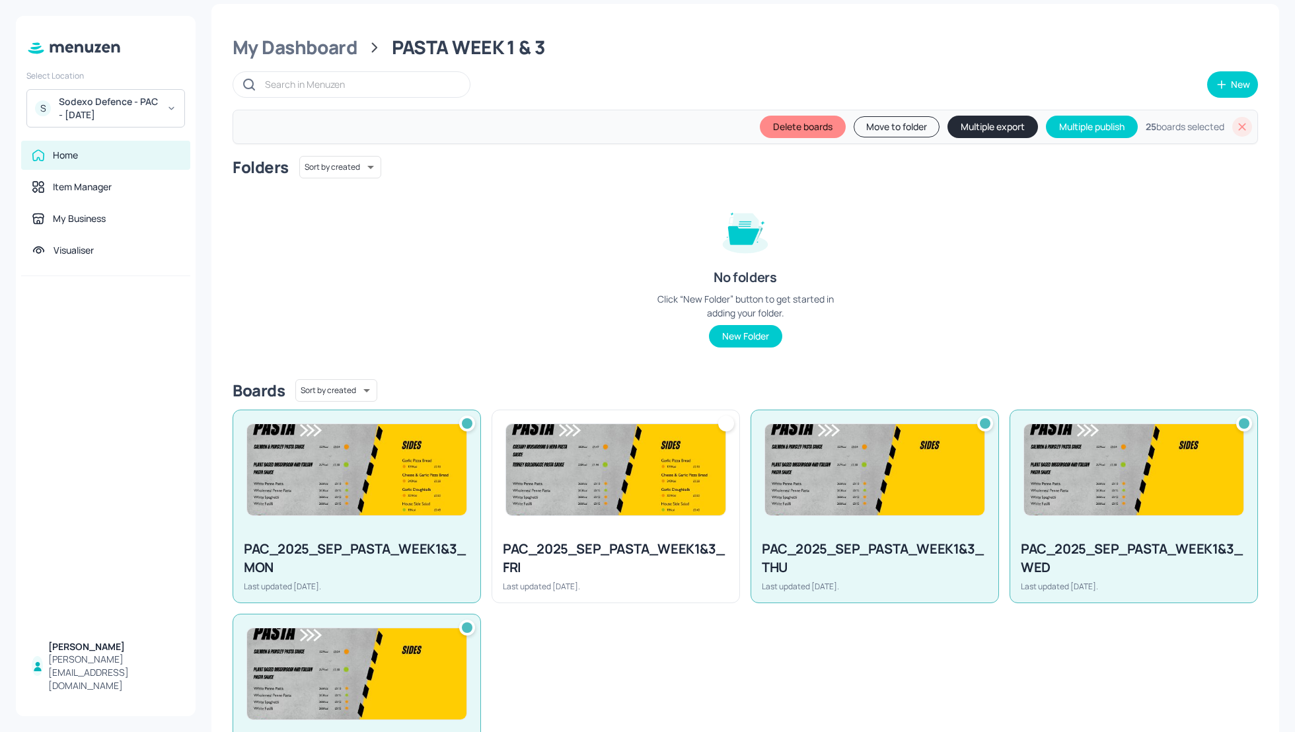
click at [993, 126] on button "Multiple export" at bounding box center [993, 127] width 91 height 22
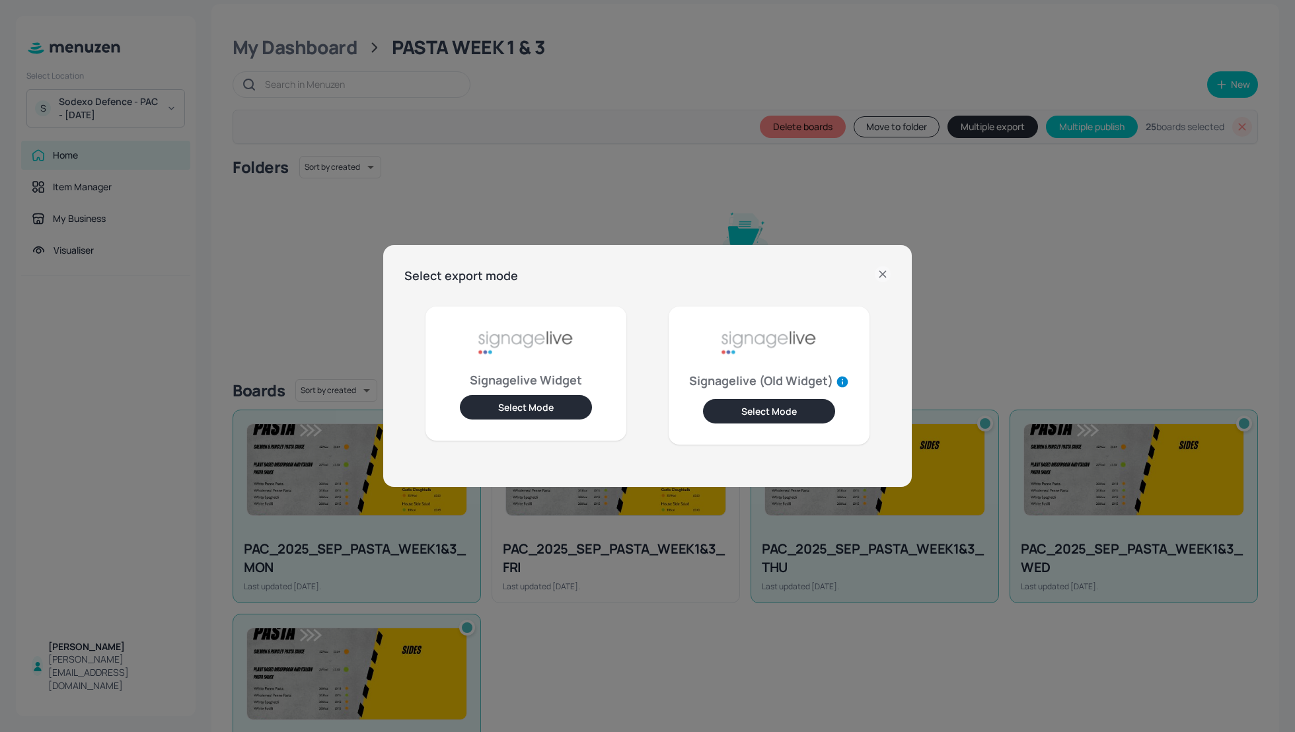
click at [547, 408] on button "Select Mode" at bounding box center [526, 407] width 132 height 24
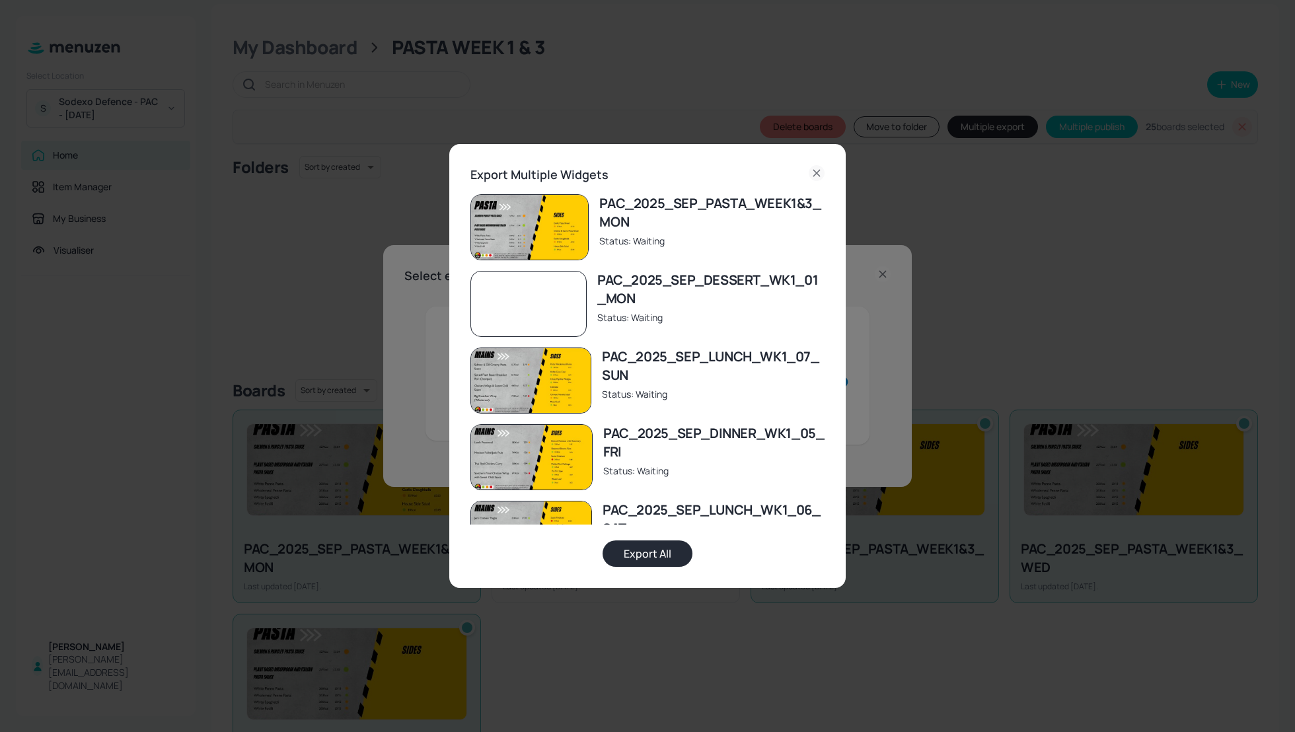
click at [640, 558] on button "Export All" at bounding box center [648, 554] width 90 height 26
click at [817, 170] on icon at bounding box center [817, 173] width 16 height 16
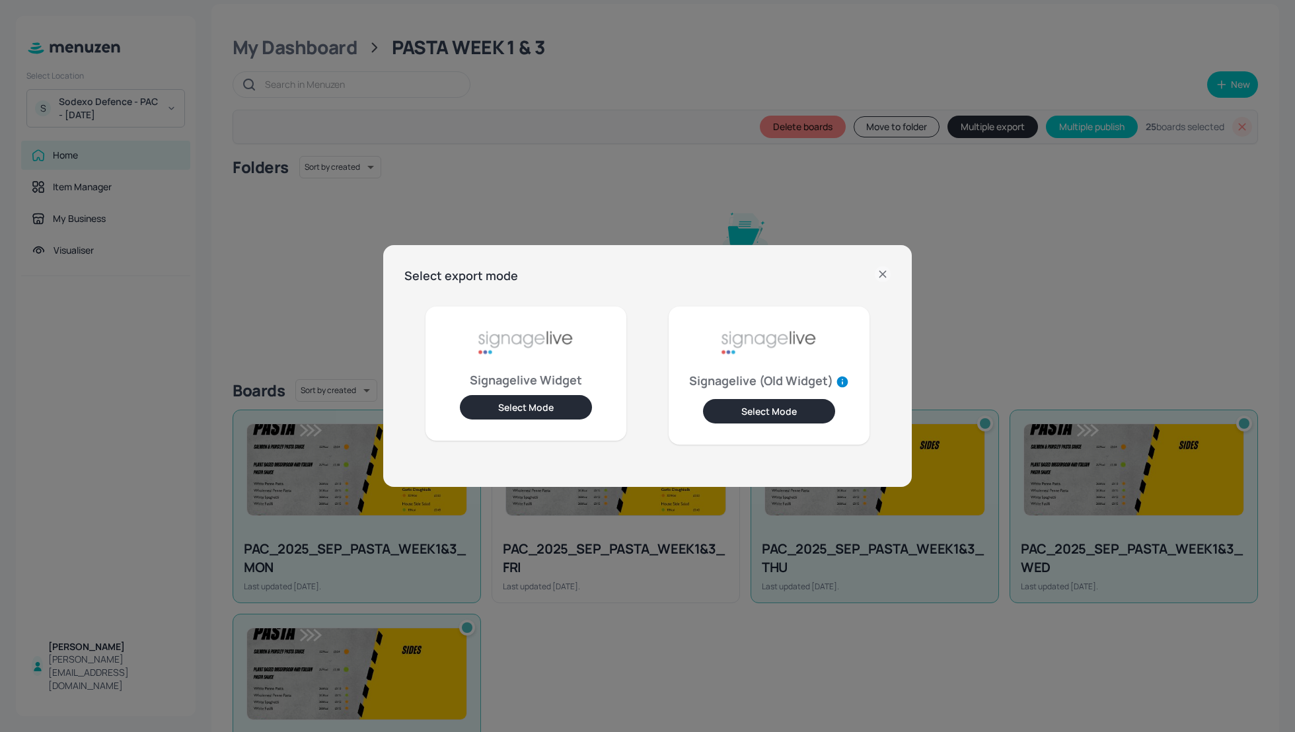
click at [886, 270] on icon at bounding box center [883, 274] width 16 height 16
